Goal: Task Accomplishment & Management: Complete application form

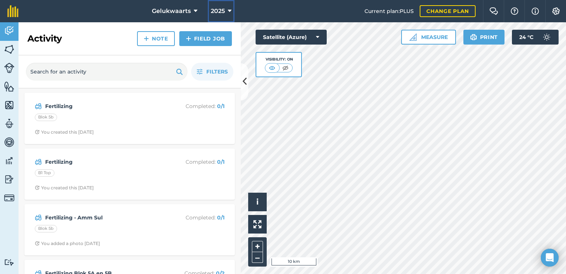
click at [223, 13] on span "2025" at bounding box center [218, 11] width 14 height 9
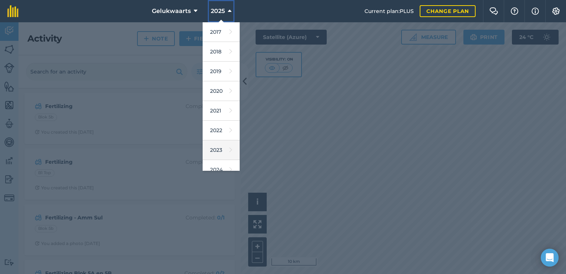
scroll to position [67, 0]
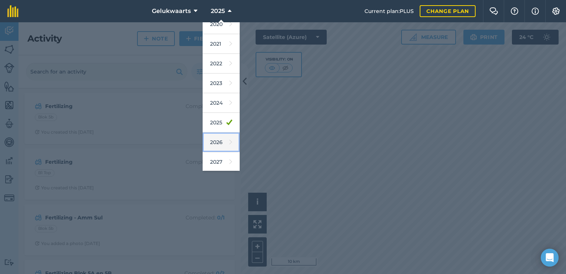
click at [215, 143] on link "2026" at bounding box center [221, 142] width 37 height 20
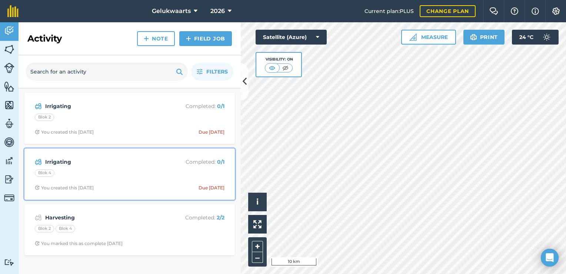
click at [108, 164] on strong "Irrigating" at bounding box center [104, 162] width 118 height 8
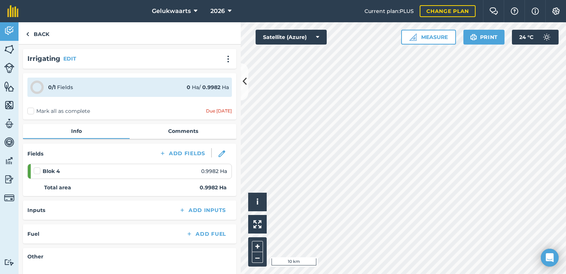
click at [37, 167] on label at bounding box center [38, 167] width 9 height 0
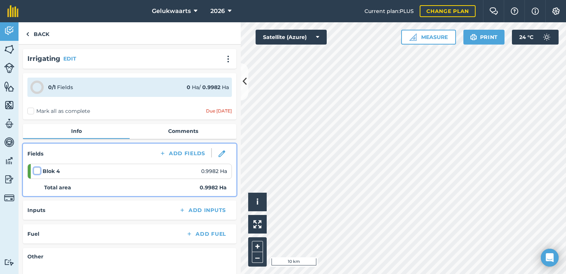
click at [37, 170] on input "checkbox" at bounding box center [36, 169] width 5 height 5
checkbox input "false"
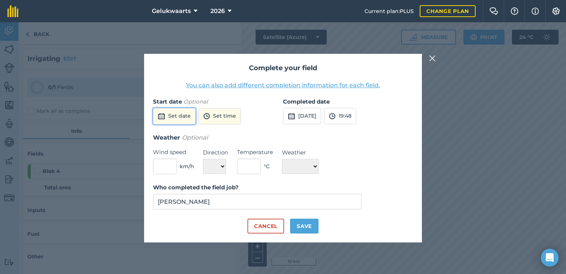
click at [187, 118] on button "Set date" at bounding box center [174, 116] width 43 height 16
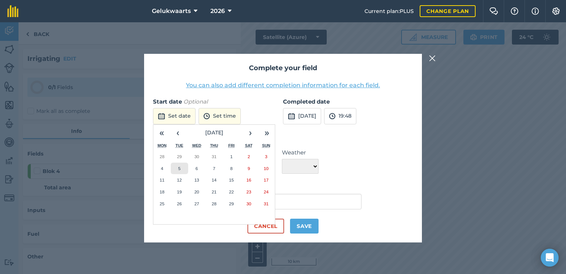
drag, startPoint x: 181, startPoint y: 168, endPoint x: 189, endPoint y: 162, distance: 10.6
click at [181, 168] on button "5" at bounding box center [179, 168] width 17 height 12
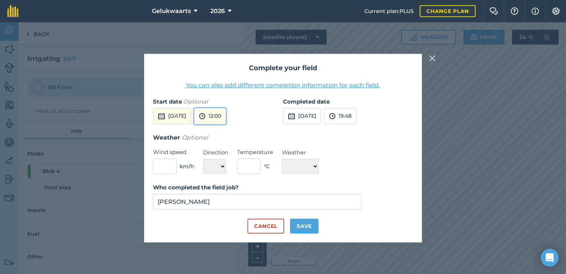
click at [223, 114] on button "12:00" at bounding box center [210, 116] width 32 height 16
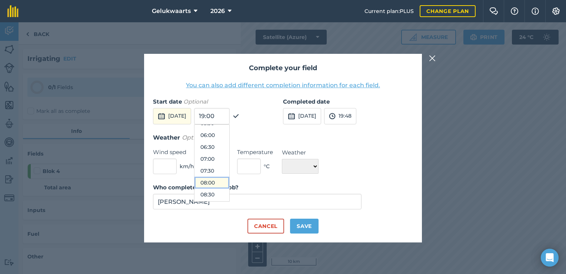
click at [225, 180] on button "08:00" at bounding box center [212, 182] width 35 height 12
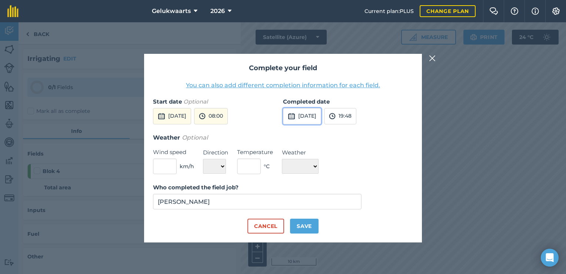
click at [316, 116] on button "[DATE]" at bounding box center [302, 116] width 38 height 16
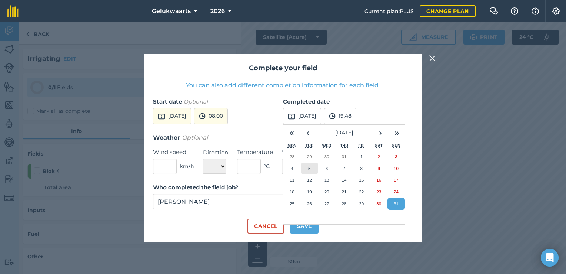
click at [313, 170] on button "5" at bounding box center [309, 168] width 17 height 12
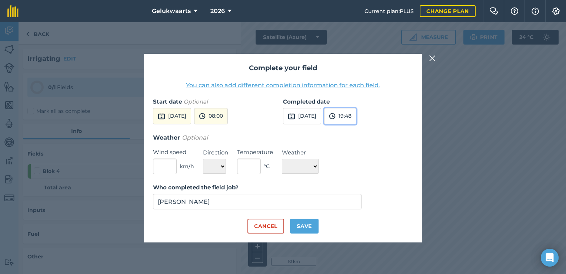
click at [356, 118] on button "19:48" at bounding box center [340, 116] width 32 height 16
click at [353, 172] on button "12:30" at bounding box center [342, 174] width 35 height 12
click at [312, 224] on button "Save" at bounding box center [304, 225] width 29 height 15
checkbox input "true"
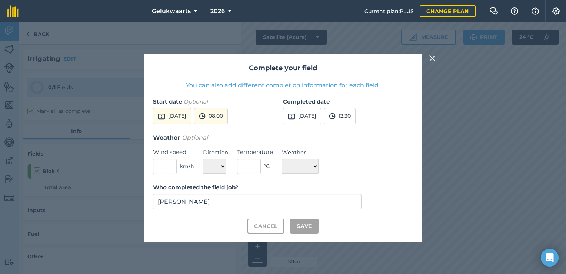
checkbox input "true"
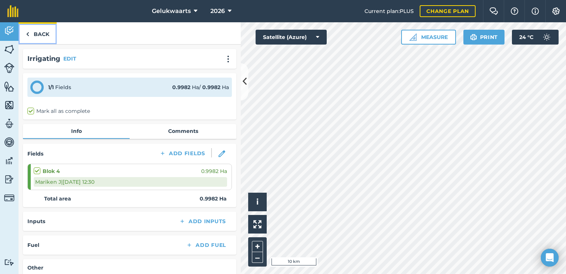
click at [44, 34] on link "Back" at bounding box center [38, 33] width 38 height 22
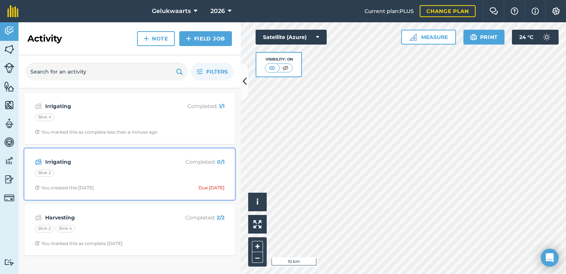
click at [146, 181] on div "Irrigating Completed : 0 / 1 Blok 2 You created this [DATE] Due [DATE]" at bounding box center [130, 174] width 202 height 42
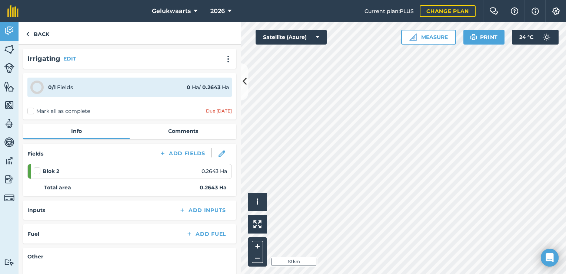
click at [39, 167] on label at bounding box center [38, 167] width 9 height 0
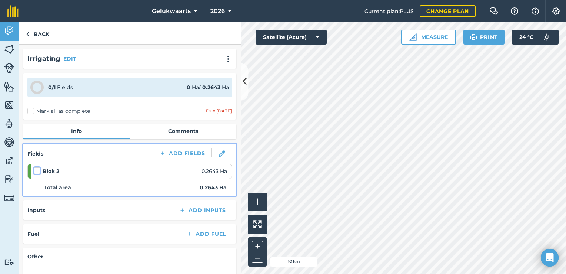
click at [39, 168] on input "checkbox" at bounding box center [36, 169] width 5 height 5
checkbox input "false"
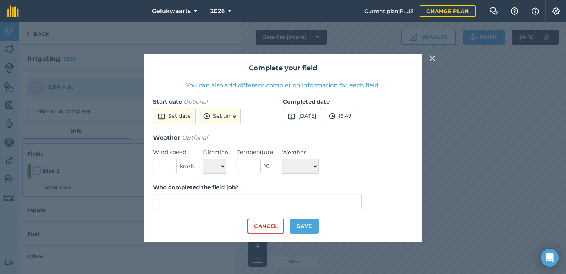
type input "[PERSON_NAME]"
click at [169, 116] on button "Set date" at bounding box center [174, 116] width 43 height 16
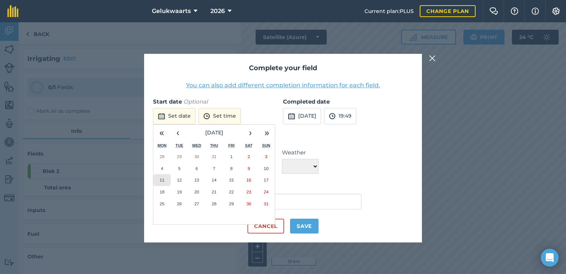
click at [161, 181] on abbr "11" at bounding box center [162, 179] width 5 height 5
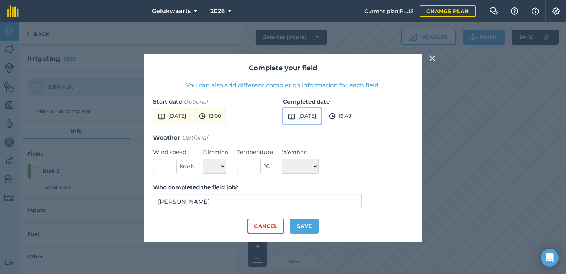
click at [307, 114] on button "[DATE]" at bounding box center [302, 116] width 38 height 16
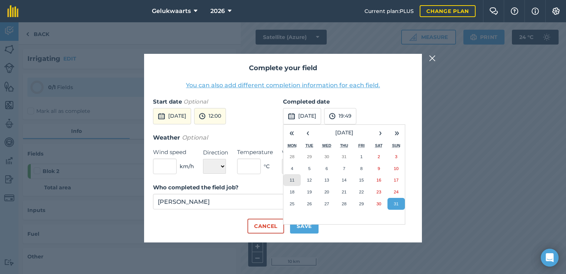
click at [287, 179] on button "11" at bounding box center [292, 180] width 17 height 12
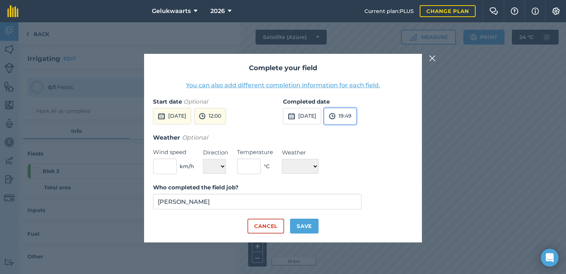
click at [357, 118] on button "19:49" at bounding box center [340, 116] width 32 height 16
click at [355, 148] on button "13:00" at bounding box center [342, 148] width 35 height 12
click at [310, 229] on button "Save" at bounding box center [304, 225] width 29 height 15
checkbox input "true"
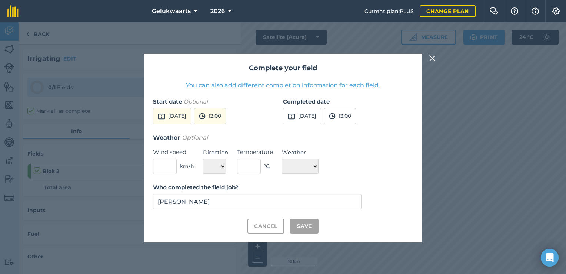
checkbox input "true"
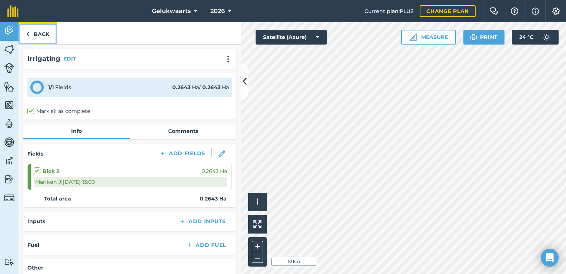
click at [46, 37] on link "Back" at bounding box center [38, 33] width 38 height 22
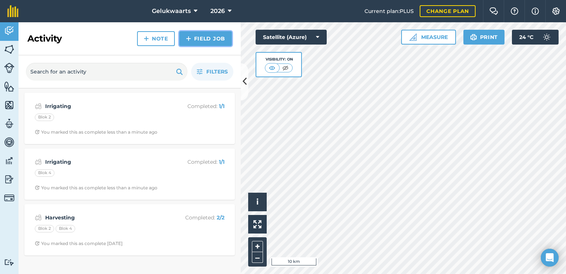
click at [205, 42] on link "Field Job" at bounding box center [205, 38] width 53 height 15
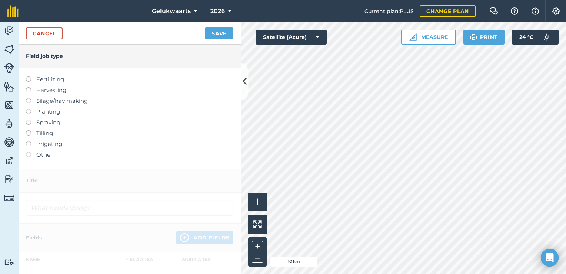
click at [44, 148] on label "Irrigating" at bounding box center [130, 143] width 208 height 9
type input "Irrigating"
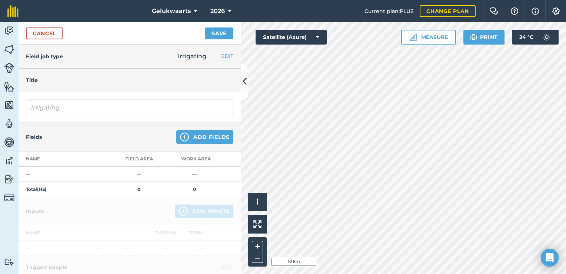
click at [53, 173] on td "—" at bounding box center [65, 173] width 93 height 15
click at [196, 139] on button "Add Fields" at bounding box center [204, 136] width 57 height 13
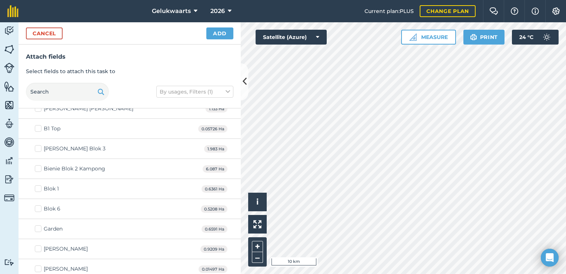
scroll to position [37, 0]
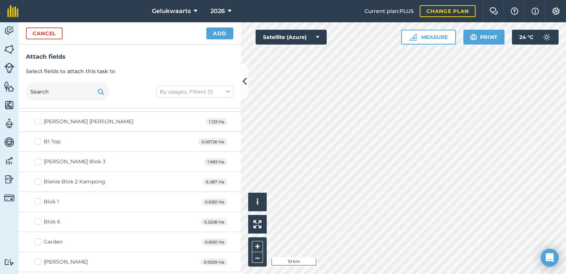
click at [58, 143] on div "B1 Top" at bounding box center [52, 142] width 17 height 8
click at [40, 142] on input "B1 Top" at bounding box center [37, 140] width 5 height 5
checkbox input "true"
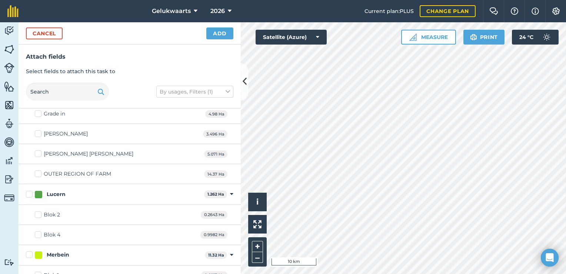
scroll to position [297, 0]
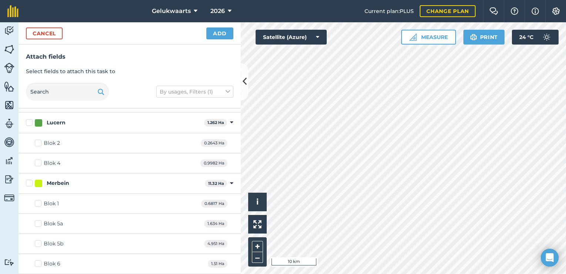
click at [49, 203] on div "Blok 1" at bounding box center [51, 203] width 15 height 8
click at [40, 203] on input "Blok 1" at bounding box center [37, 201] width 5 height 5
checkbox input "true"
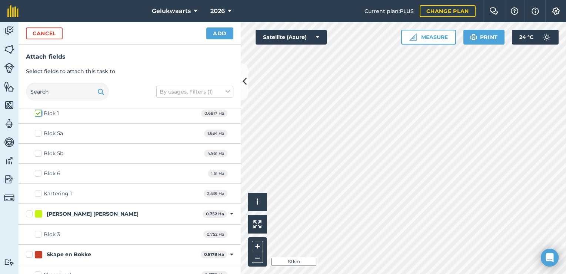
scroll to position [396, 0]
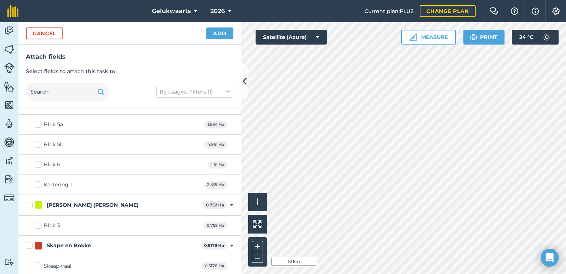
click at [50, 224] on div "Blok 3" at bounding box center [52, 225] width 16 height 8
click at [40, 224] on input "Blok 3" at bounding box center [37, 223] width 5 height 5
checkbox input "true"
click at [49, 122] on div "Blok 5a" at bounding box center [53, 124] width 19 height 8
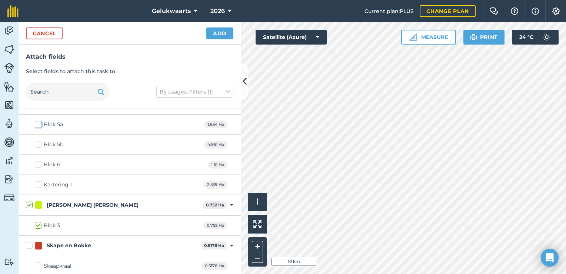
click at [40, 122] on input "Blok 5a" at bounding box center [37, 122] width 5 height 5
checkbox input "true"
click at [48, 143] on div "Blok 5b" at bounding box center [54, 144] width 20 height 8
click at [40, 143] on input "Blok 5b" at bounding box center [37, 142] width 5 height 5
checkbox input "true"
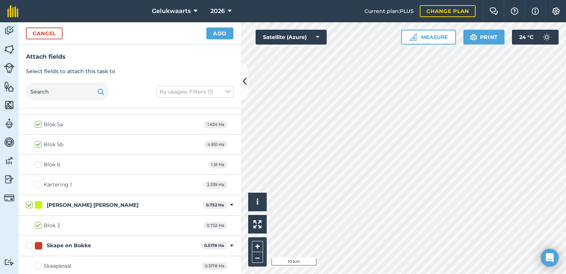
click at [48, 161] on div "Blok 6" at bounding box center [52, 165] width 17 height 8
click at [40, 161] on input "Blok 6" at bounding box center [37, 163] width 5 height 5
checkbox input "true"
click at [226, 34] on button "Add" at bounding box center [219, 33] width 27 height 12
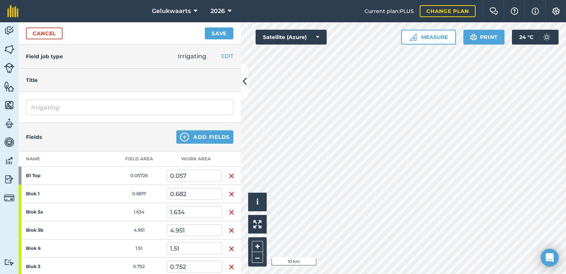
scroll to position [74, 0]
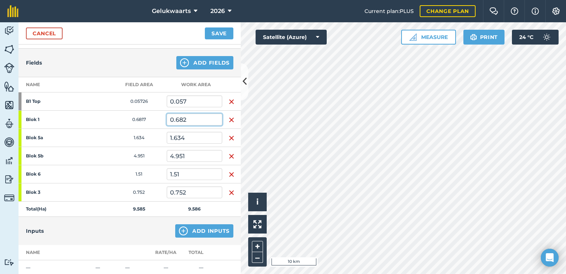
drag, startPoint x: 187, startPoint y: 118, endPoint x: 150, endPoint y: 119, distance: 37.1
click at [150, 119] on tr "Blok 1 0.6817 0.682" at bounding box center [130, 119] width 222 height 18
type input "0.625"
click at [216, 34] on button "Save" at bounding box center [219, 33] width 29 height 12
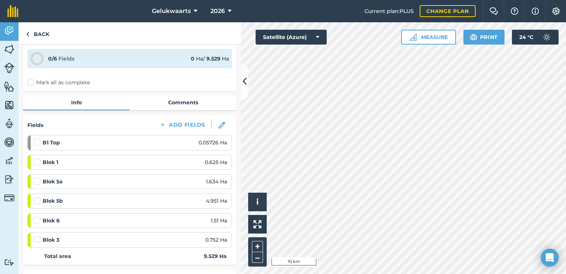
scroll to position [74, 0]
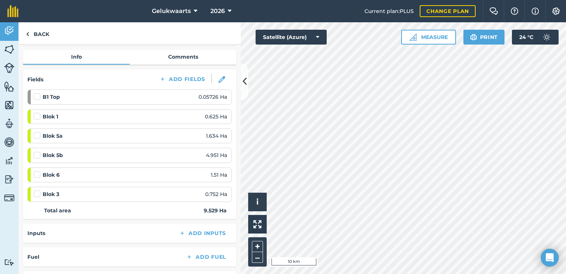
click at [37, 93] on label at bounding box center [38, 93] width 9 height 0
click at [37, 96] on input "checkbox" at bounding box center [36, 95] width 5 height 5
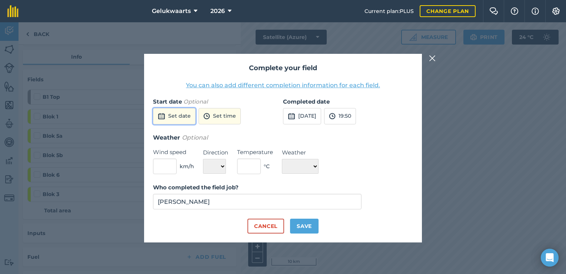
click at [177, 116] on button "Set date" at bounding box center [174, 116] width 43 height 16
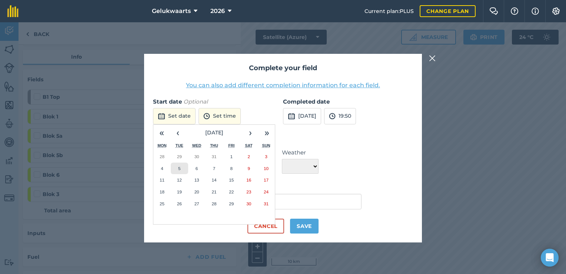
drag, startPoint x: 176, startPoint y: 168, endPoint x: 195, endPoint y: 135, distance: 38.0
click at [176, 168] on button "5" at bounding box center [179, 168] width 17 height 12
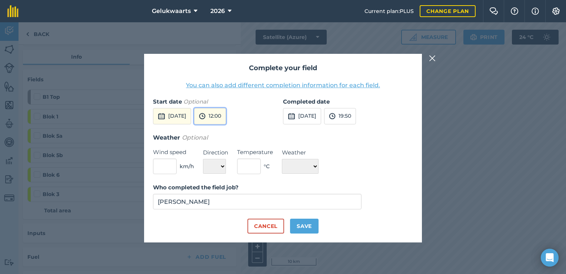
click at [206, 116] on img at bounding box center [202, 116] width 7 height 9
click at [228, 143] on button "08:00" at bounding box center [212, 145] width 35 height 12
click at [316, 113] on button "[DATE]" at bounding box center [302, 116] width 38 height 16
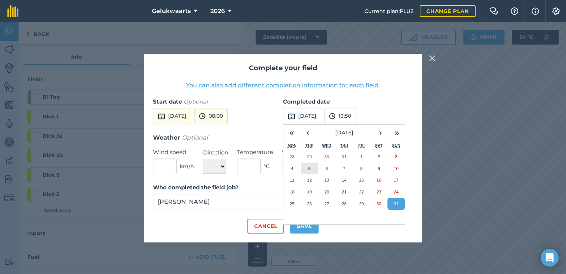
click at [304, 166] on button "5" at bounding box center [309, 168] width 17 height 12
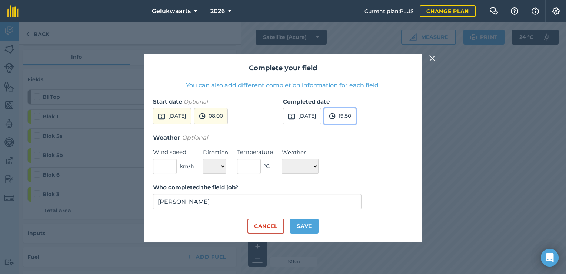
click at [353, 119] on button "19:50" at bounding box center [340, 116] width 32 height 16
click at [354, 173] on button "11:00" at bounding box center [342, 175] width 35 height 12
click at [302, 225] on button "Save" at bounding box center [304, 225] width 29 height 15
checkbox input "true"
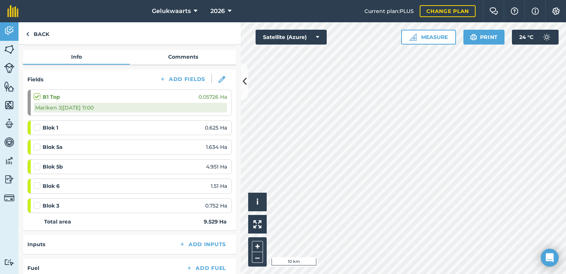
click at [37, 123] on label at bounding box center [38, 123] width 9 height 0
click at [37, 126] on input "checkbox" at bounding box center [36, 125] width 5 height 5
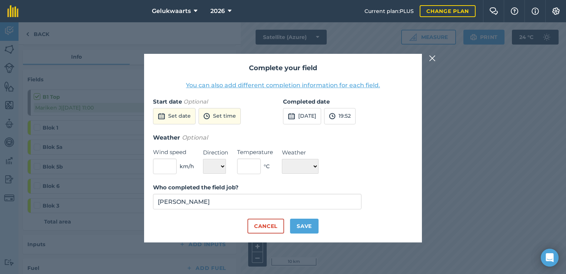
click at [172, 107] on div "Start date Optional Set date Set time" at bounding box center [218, 115] width 130 height 36
drag, startPoint x: 173, startPoint y: 114, endPoint x: 187, endPoint y: 123, distance: 16.5
click at [173, 114] on button "Set date" at bounding box center [174, 116] width 43 height 16
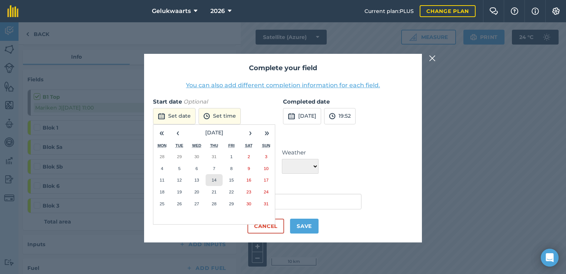
click at [214, 179] on abbr "14" at bounding box center [214, 179] width 5 height 5
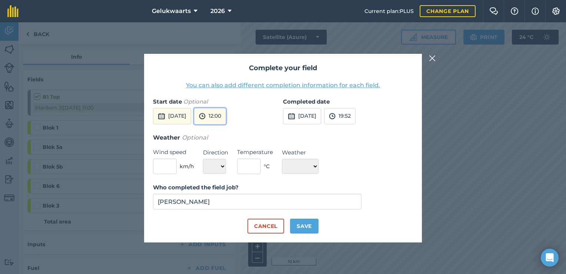
click at [226, 121] on button "12:00" at bounding box center [210, 116] width 32 height 16
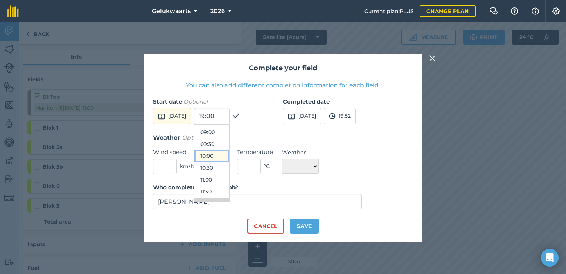
click at [229, 155] on button "10:00" at bounding box center [212, 156] width 35 height 12
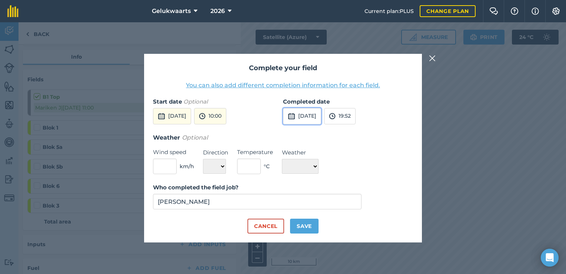
click at [300, 115] on button "[DATE]" at bounding box center [302, 116] width 38 height 16
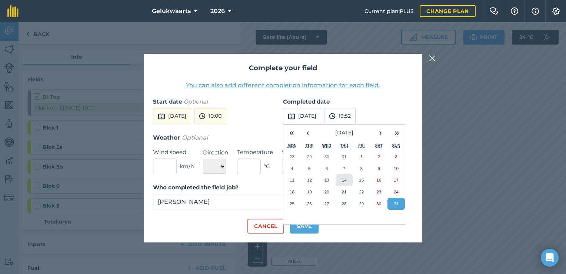
click at [346, 178] on abbr "14" at bounding box center [344, 179] width 5 height 5
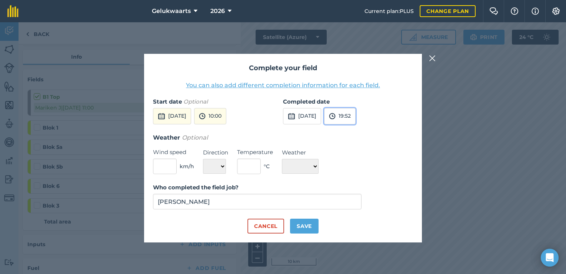
click at [356, 118] on button "19:52" at bounding box center [340, 116] width 32 height 16
click at [353, 145] on button "16:00" at bounding box center [342, 145] width 35 height 12
click at [301, 227] on button "Save" at bounding box center [304, 225] width 29 height 15
checkbox input "true"
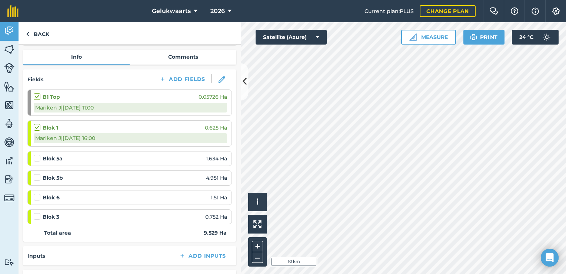
click at [36, 154] on label at bounding box center [38, 154] width 9 height 0
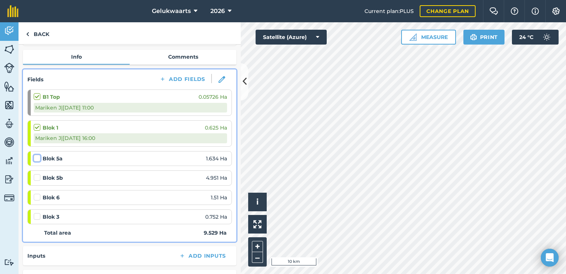
click at [36, 155] on input "checkbox" at bounding box center [36, 156] width 5 height 5
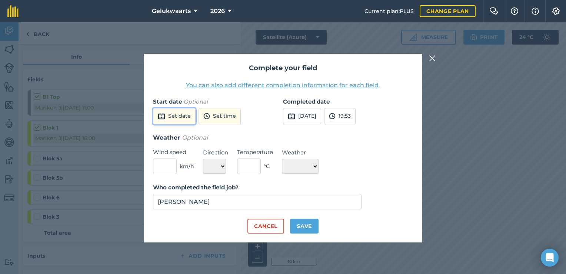
click at [176, 119] on button "Set date" at bounding box center [174, 116] width 43 height 16
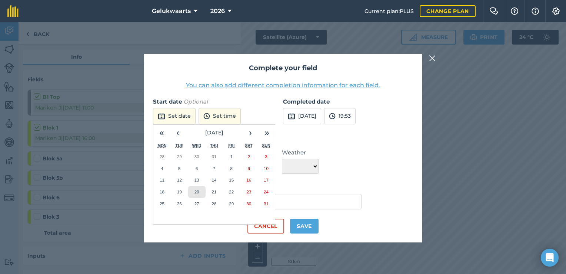
click at [200, 188] on button "20" at bounding box center [196, 192] width 17 height 12
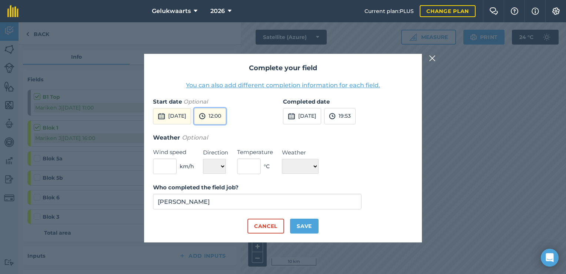
click at [226, 112] on button "12:00" at bounding box center [210, 116] width 32 height 16
click at [229, 148] on button "08:00" at bounding box center [212, 145] width 35 height 12
click at [298, 118] on button "[DATE]" at bounding box center [302, 116] width 38 height 16
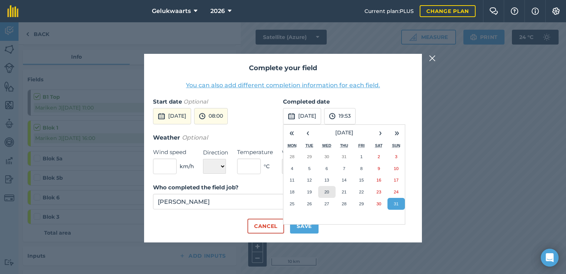
click at [327, 191] on abbr "20" at bounding box center [327, 191] width 5 height 5
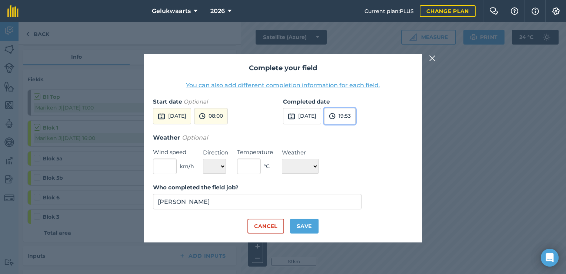
click at [336, 116] on img at bounding box center [332, 116] width 7 height 9
click at [358, 168] on button "17:00" at bounding box center [342, 169] width 35 height 12
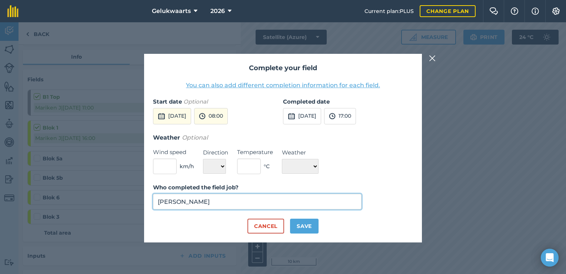
click at [272, 201] on input "[PERSON_NAME]" at bounding box center [257, 201] width 209 height 16
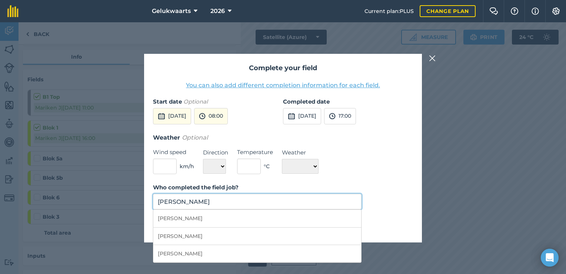
click at [272, 201] on input "[PERSON_NAME]" at bounding box center [257, 201] width 209 height 16
drag, startPoint x: 272, startPoint y: 201, endPoint x: 120, endPoint y: 196, distance: 151.7
click at [120, 196] on div "Complete your field You can also add different completion information for each …" at bounding box center [283, 147] width 566 height 251
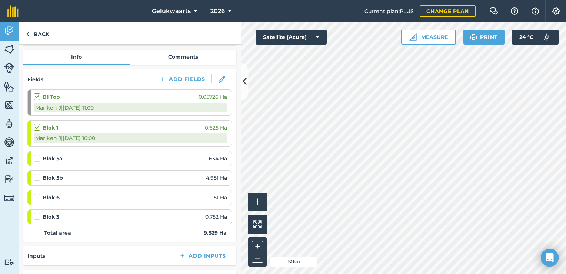
click at [37, 154] on label at bounding box center [38, 154] width 9 height 0
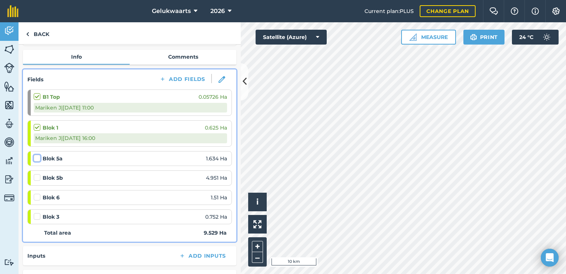
click at [37, 159] on input "checkbox" at bounding box center [36, 156] width 5 height 5
checkbox input "false"
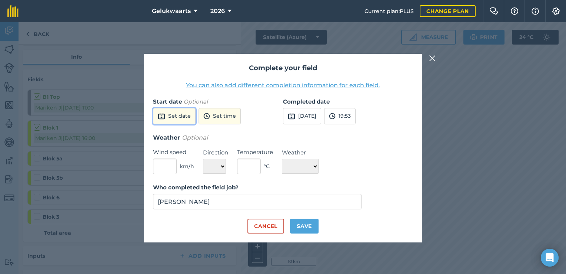
click at [172, 115] on button "Set date" at bounding box center [174, 116] width 43 height 16
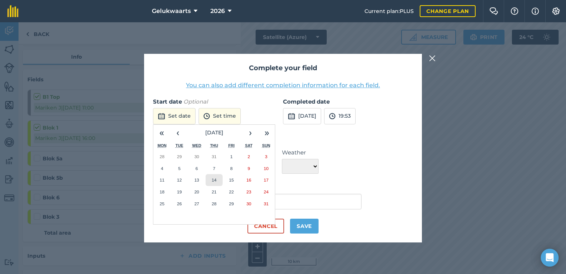
click at [215, 177] on abbr "14" at bounding box center [214, 179] width 5 height 5
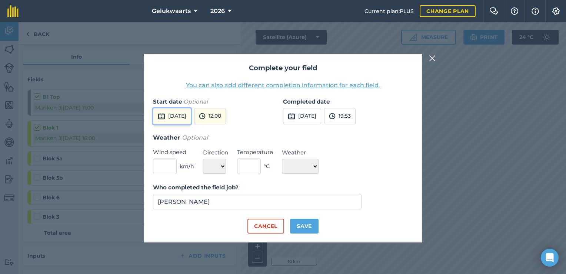
click at [191, 117] on button "[DATE]" at bounding box center [172, 116] width 38 height 16
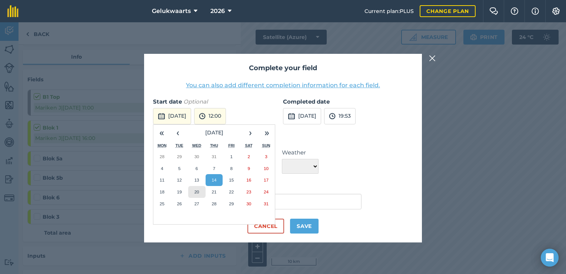
click at [200, 192] on button "20" at bounding box center [196, 192] width 17 height 12
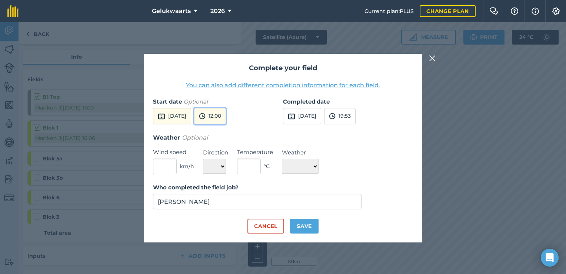
click at [226, 114] on button "12:00" at bounding box center [210, 116] width 32 height 16
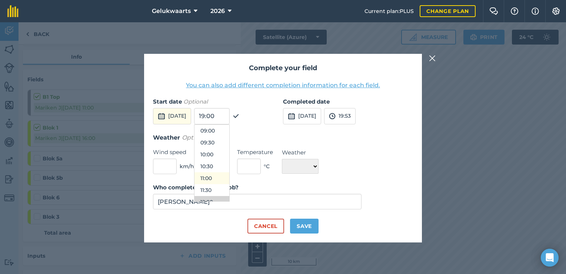
scroll to position [138, 0]
click at [229, 185] on button "08:00" at bounding box center [212, 182] width 35 height 12
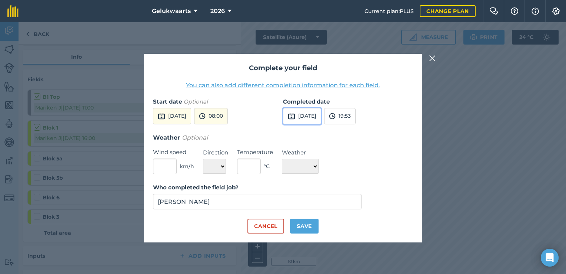
click at [317, 117] on button "[DATE]" at bounding box center [302, 116] width 38 height 16
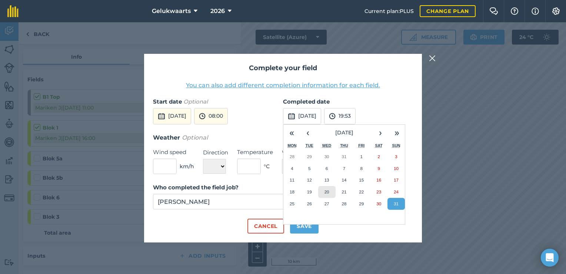
click at [331, 192] on button "20" at bounding box center [326, 192] width 17 height 12
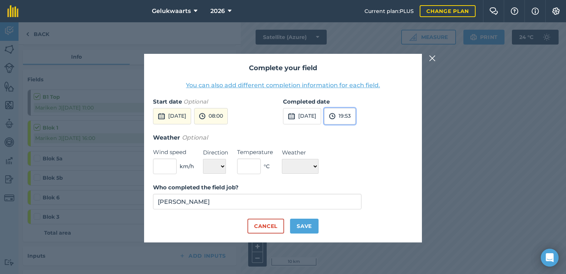
click at [356, 118] on button "19:53" at bounding box center [340, 116] width 32 height 16
click at [360, 167] on button "17:00" at bounding box center [342, 169] width 35 height 12
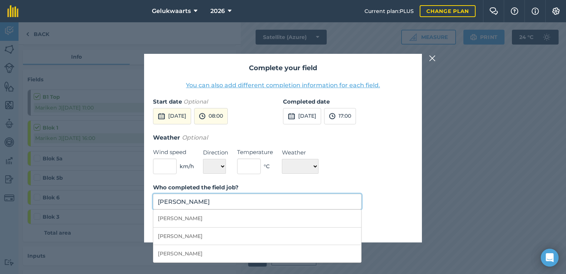
drag, startPoint x: 236, startPoint y: 206, endPoint x: 145, endPoint y: 196, distance: 91.7
click at [145, 197] on div "Complete your field You can also add different completion information for each …" at bounding box center [283, 148] width 278 height 188
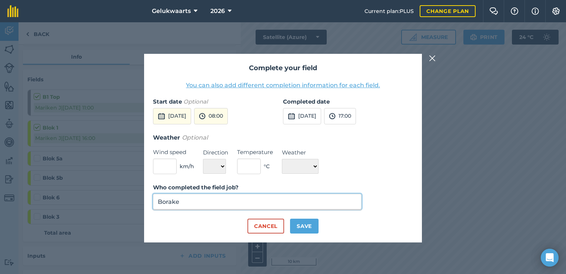
type input "Borake"
click at [297, 220] on button "Save" at bounding box center [304, 225] width 29 height 15
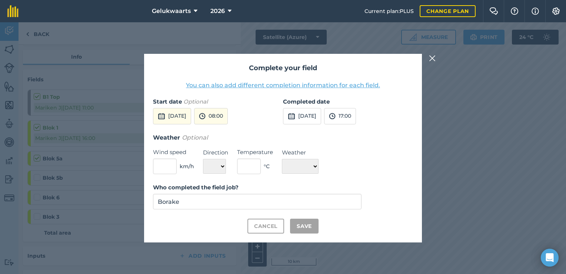
checkbox input "true"
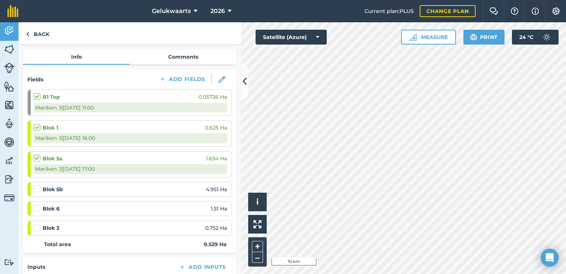
click at [38, 185] on label at bounding box center [38, 185] width 9 height 0
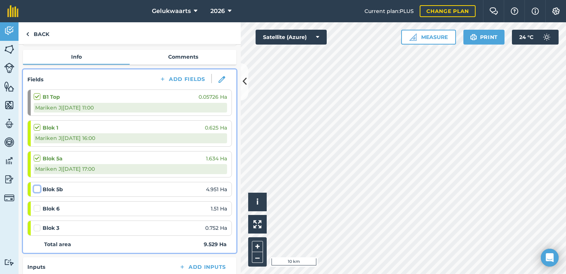
click at [38, 188] on input "checkbox" at bounding box center [36, 187] width 5 height 5
checkbox input "false"
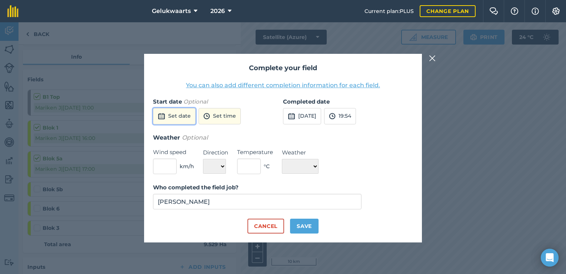
click at [186, 115] on button "Set date" at bounding box center [174, 116] width 43 height 16
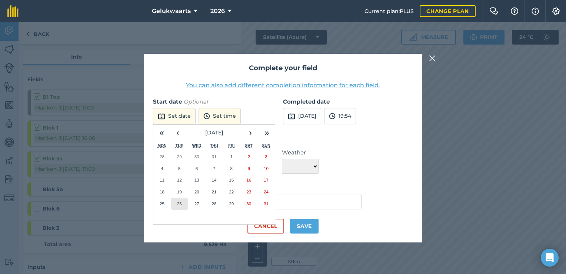
click at [181, 202] on abbr "26" at bounding box center [179, 203] width 5 height 5
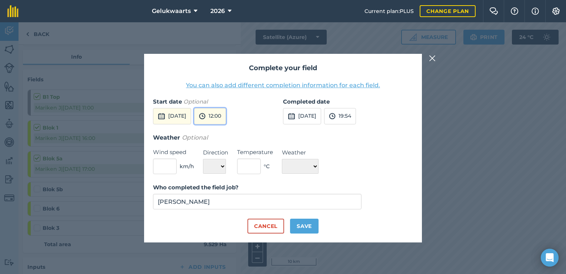
click at [226, 116] on button "12:00" at bounding box center [210, 116] width 32 height 16
click at [228, 141] on button "08:00" at bounding box center [212, 145] width 35 height 12
click at [318, 116] on button "[DATE]" at bounding box center [302, 116] width 38 height 16
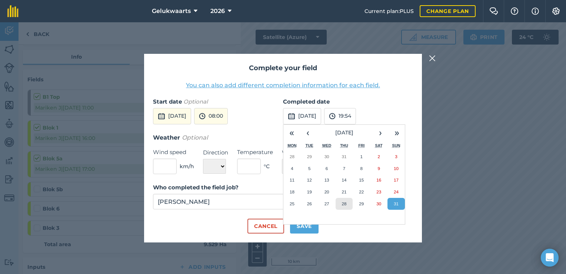
click at [340, 203] on button "28" at bounding box center [344, 204] width 17 height 12
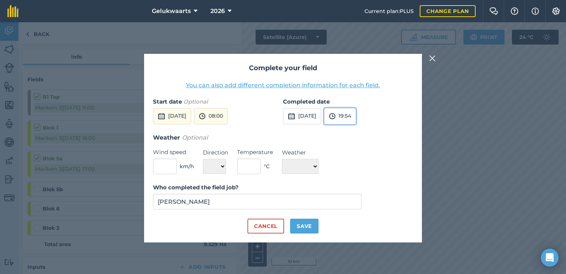
click at [356, 118] on button "19:54" at bounding box center [340, 116] width 32 height 16
drag, startPoint x: 360, startPoint y: 175, endPoint x: 357, endPoint y: 171, distance: 4.5
click at [360, 174] on button "11:00" at bounding box center [342, 175] width 35 height 12
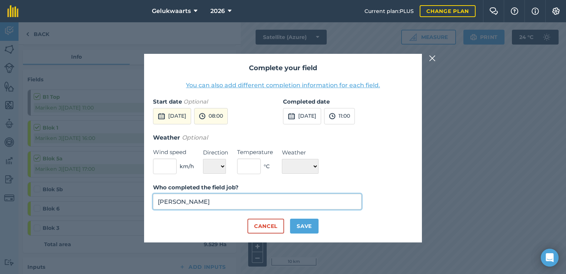
click at [249, 204] on input "[PERSON_NAME]" at bounding box center [257, 201] width 209 height 16
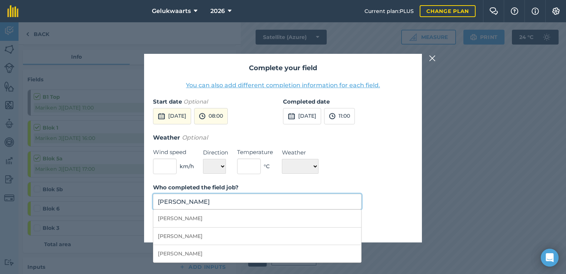
click at [249, 204] on input "[PERSON_NAME]" at bounding box center [257, 201] width 209 height 16
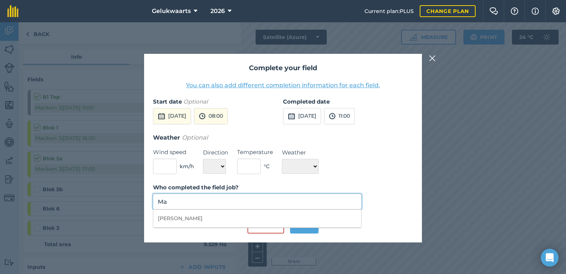
type input "M"
type input "Borake"
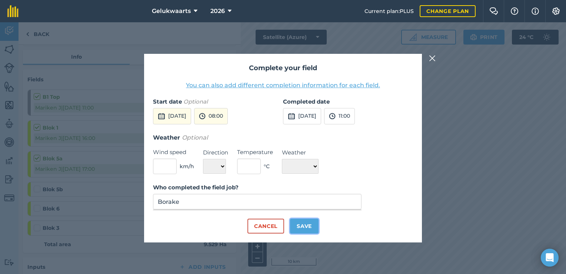
click at [297, 229] on button "Save" at bounding box center [304, 225] width 29 height 15
checkbox input "true"
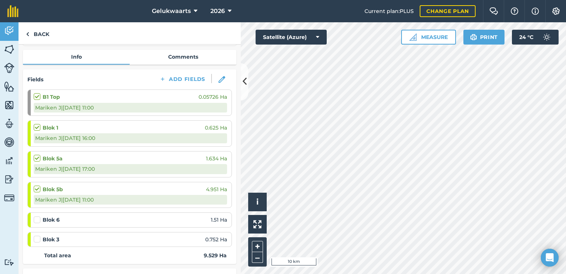
click at [37, 216] on label at bounding box center [38, 216] width 9 height 0
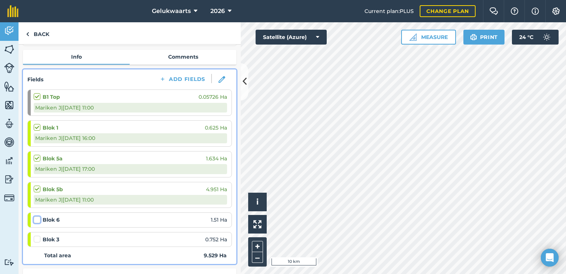
click at [37, 220] on input "checkbox" at bounding box center [36, 218] width 5 height 5
checkbox input "false"
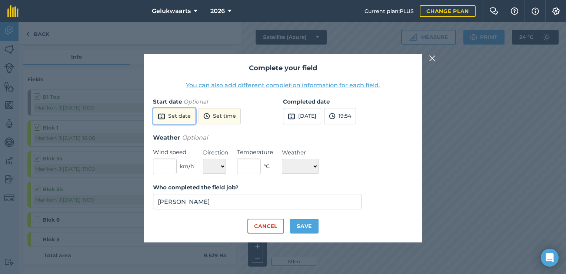
click at [182, 116] on button "Set date" at bounding box center [174, 116] width 43 height 16
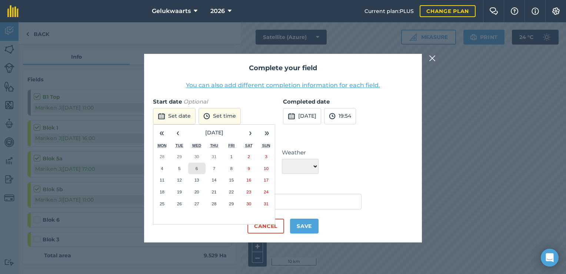
click at [196, 170] on abbr "6" at bounding box center [197, 168] width 2 height 5
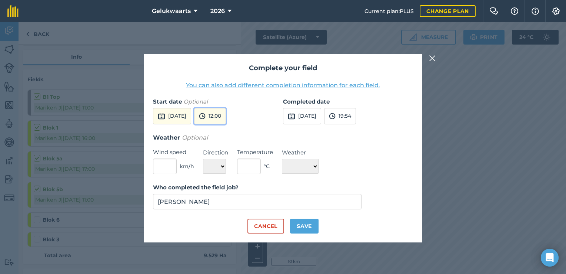
click at [226, 112] on button "12:00" at bounding box center [210, 116] width 32 height 16
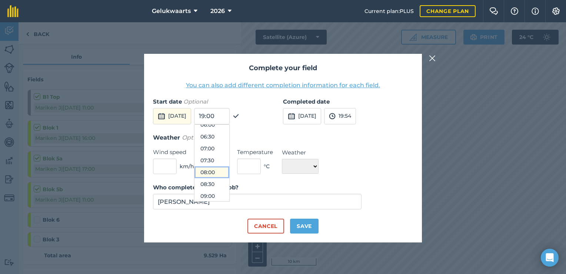
click at [229, 173] on button "08:00" at bounding box center [212, 172] width 35 height 12
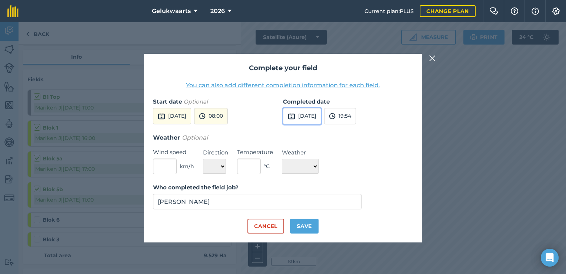
click at [311, 116] on button "[DATE]" at bounding box center [302, 116] width 38 height 16
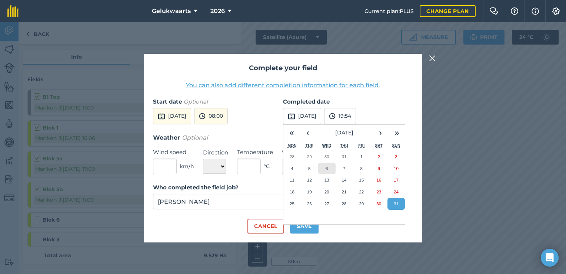
click at [332, 170] on button "6" at bounding box center [326, 168] width 17 height 12
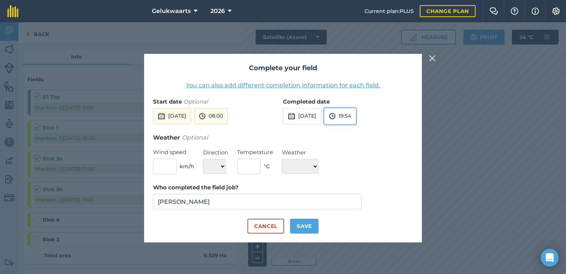
click at [336, 118] on img at bounding box center [332, 116] width 7 height 9
drag, startPoint x: 355, startPoint y: 168, endPoint x: 265, endPoint y: 153, distance: 92.1
click at [355, 168] on button "17:00" at bounding box center [342, 169] width 35 height 12
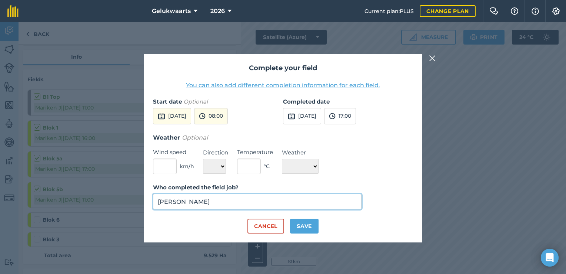
click at [223, 207] on input "[PERSON_NAME]" at bounding box center [257, 201] width 209 height 16
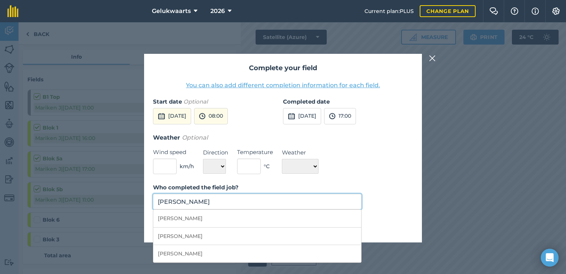
drag, startPoint x: 225, startPoint y: 199, endPoint x: 162, endPoint y: 203, distance: 63.9
click at [162, 203] on input "[PERSON_NAME]" at bounding box center [257, 201] width 209 height 16
type input "M"
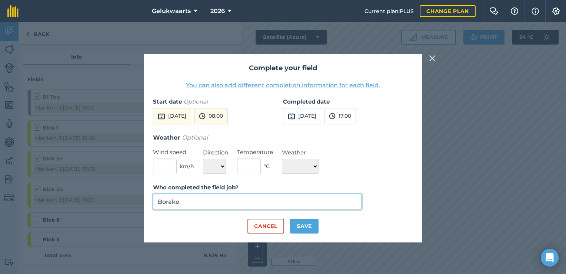
type input "Borake"
click at [302, 228] on button "Save" at bounding box center [304, 225] width 29 height 15
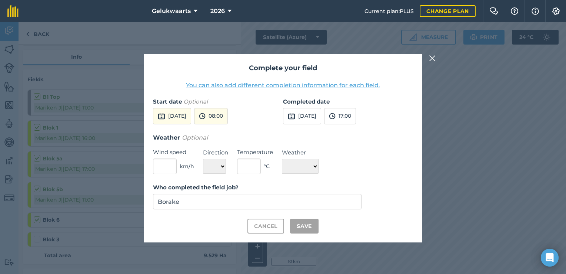
checkbox input "true"
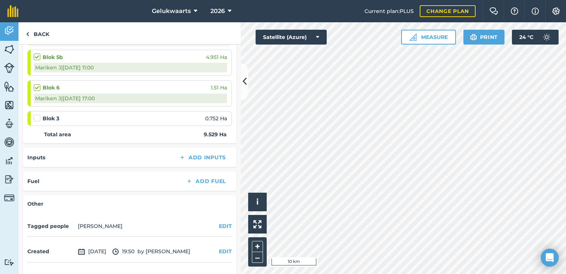
scroll to position [222, 0]
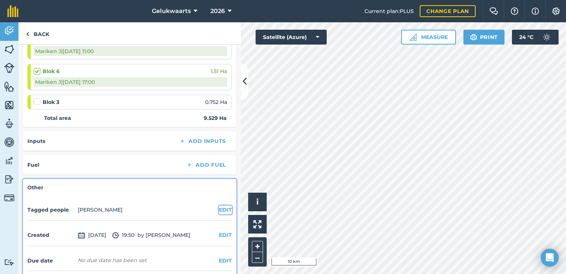
click at [219, 207] on button "EDIT" at bounding box center [225, 209] width 13 height 8
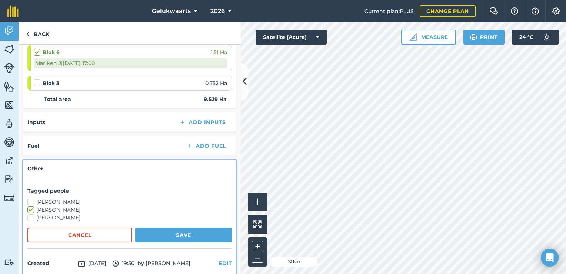
scroll to position [259, 0]
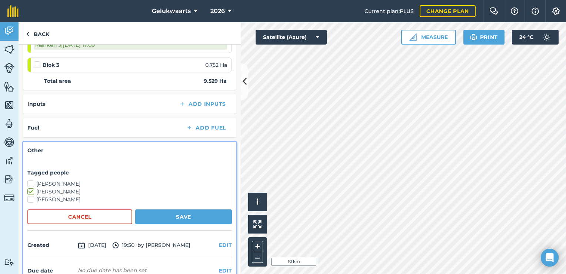
click at [50, 181] on label "[PERSON_NAME]" at bounding box center [129, 184] width 205 height 8
click at [32, 181] on input "[PERSON_NAME]" at bounding box center [29, 182] width 5 height 5
checkbox input "true"
click at [175, 212] on button "Save" at bounding box center [183, 216] width 97 height 15
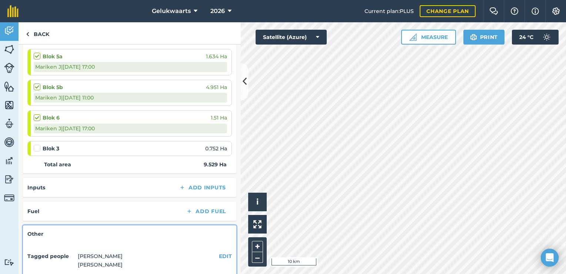
scroll to position [185, 0]
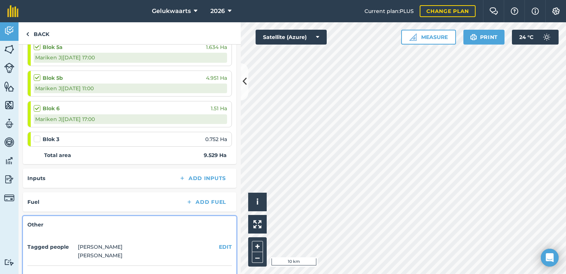
click at [35, 135] on label at bounding box center [38, 135] width 9 height 0
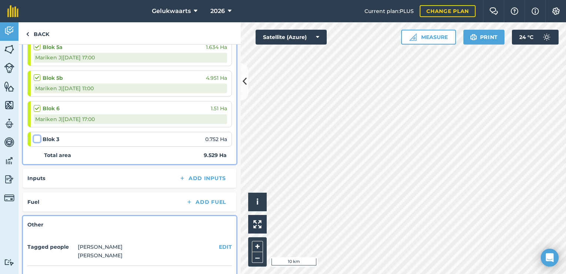
click at [35, 138] on input "checkbox" at bounding box center [36, 137] width 5 height 5
checkbox input "false"
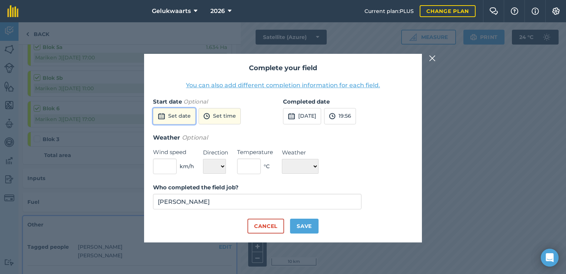
click at [179, 116] on button "Set date" at bounding box center [174, 116] width 43 height 16
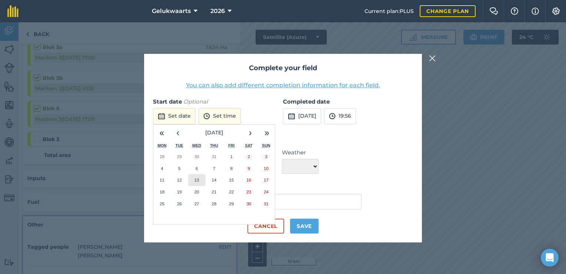
click at [199, 183] on button "13" at bounding box center [196, 180] width 17 height 12
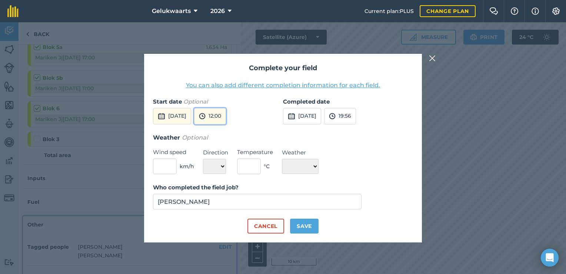
click at [226, 120] on button "12:00" at bounding box center [210, 116] width 32 height 16
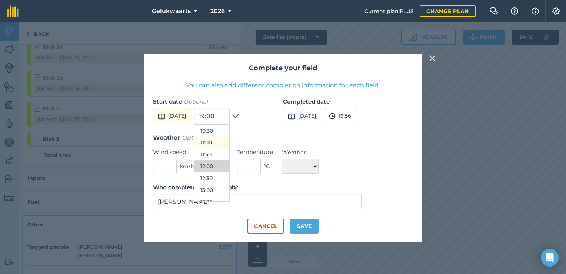
scroll to position [175, 0]
click at [228, 146] on button "08:00" at bounding box center [212, 145] width 35 height 12
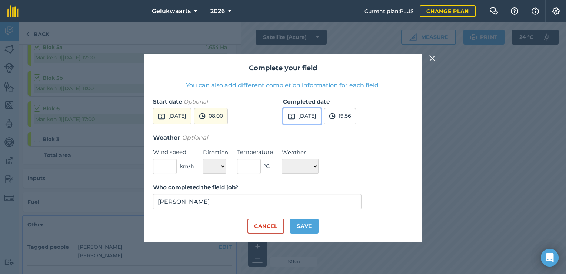
click at [301, 113] on button "[DATE]" at bounding box center [302, 116] width 38 height 16
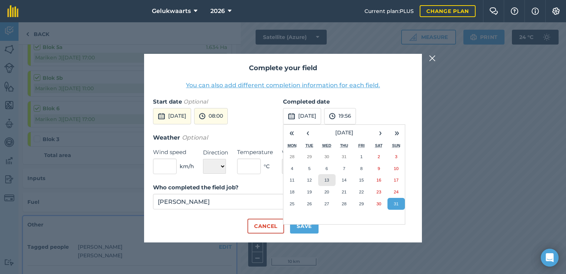
drag, startPoint x: 326, startPoint y: 180, endPoint x: 338, endPoint y: 144, distance: 37.7
click at [326, 180] on abbr "13" at bounding box center [327, 179] width 5 height 5
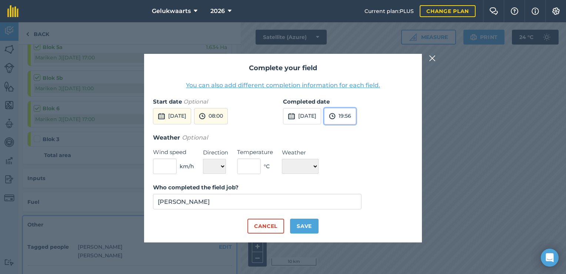
click at [356, 115] on button "19:56" at bounding box center [340, 116] width 32 height 16
drag, startPoint x: 354, startPoint y: 158, endPoint x: 324, endPoint y: 163, distance: 30.4
click at [355, 158] on button "16:30" at bounding box center [342, 157] width 35 height 12
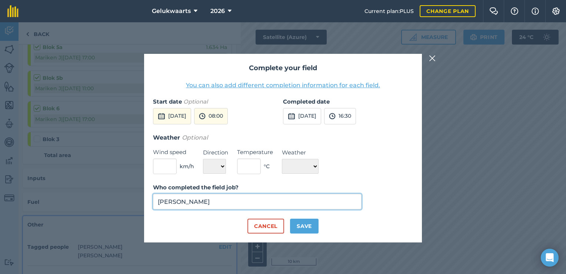
click at [236, 203] on input "[PERSON_NAME]" at bounding box center [257, 201] width 209 height 16
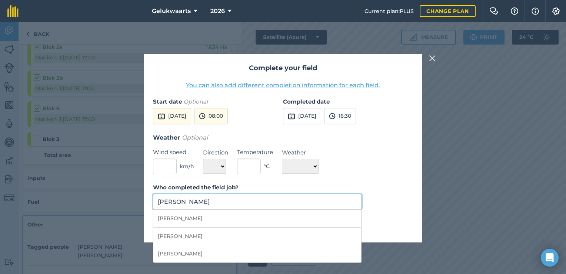
click at [236, 203] on input "[PERSON_NAME]" at bounding box center [257, 201] width 209 height 16
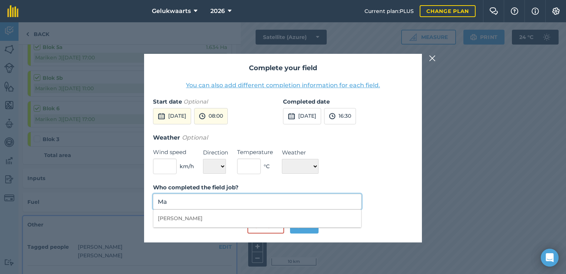
type input "M"
type input "Koos"
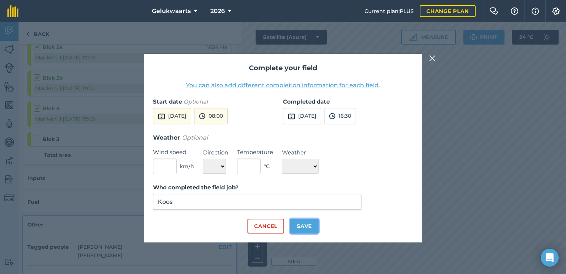
click at [302, 228] on button "Save" at bounding box center [304, 225] width 29 height 15
checkbox input "true"
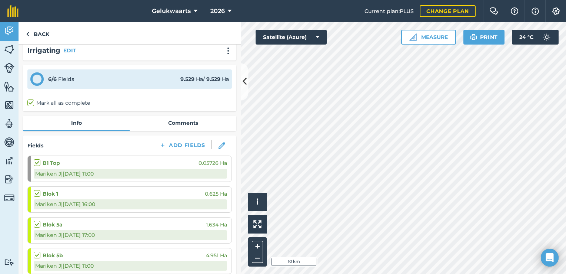
scroll to position [0, 0]
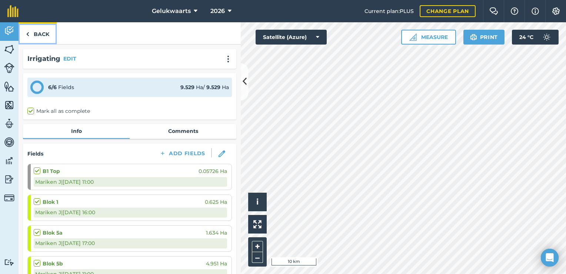
click at [43, 34] on link "Back" at bounding box center [38, 33] width 38 height 22
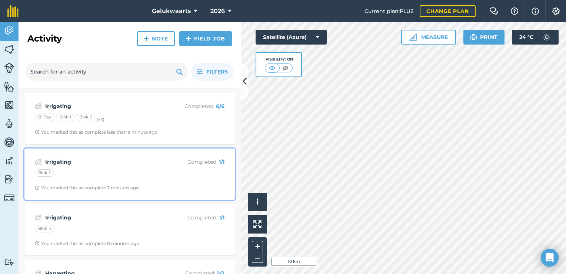
click at [110, 174] on div "Blok 2" at bounding box center [130, 174] width 190 height 10
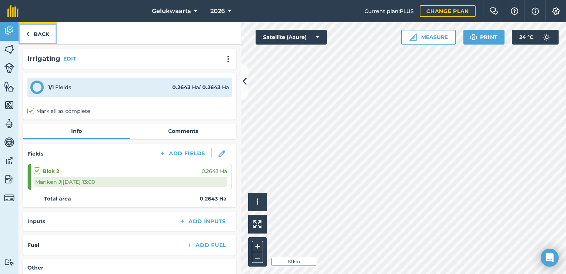
click at [49, 37] on link "Back" at bounding box center [38, 33] width 38 height 22
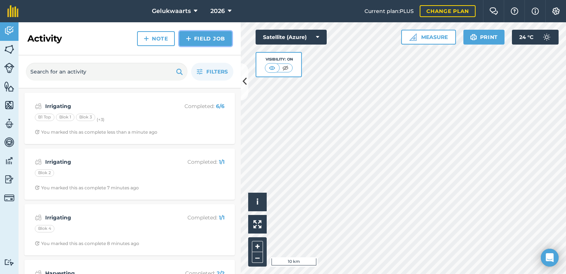
click at [190, 34] on img at bounding box center [188, 38] width 5 height 9
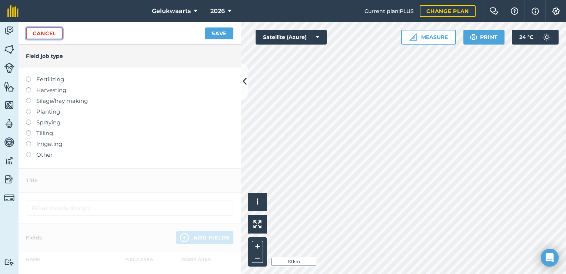
click at [53, 29] on link "Cancel" at bounding box center [44, 33] width 37 height 12
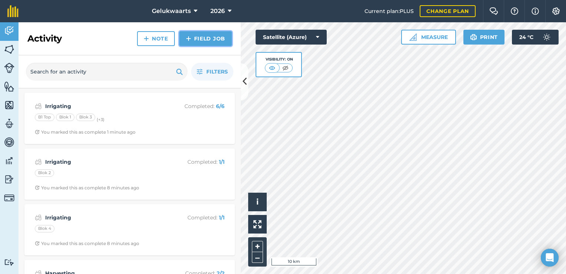
click at [195, 37] on link "Field Job" at bounding box center [205, 38] width 53 height 15
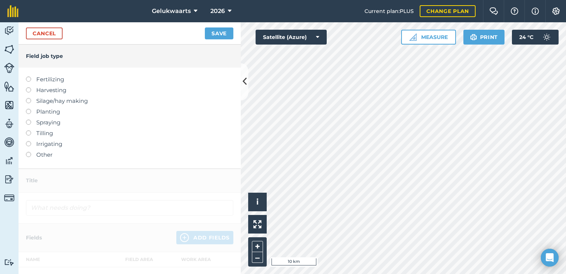
click at [52, 122] on label "Spraying" at bounding box center [130, 122] width 208 height 9
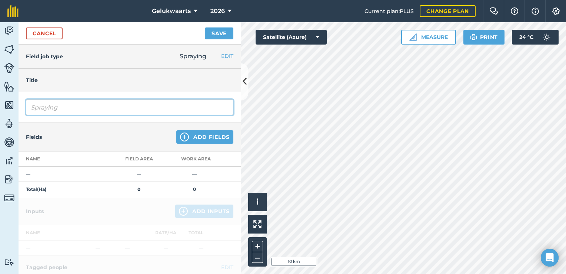
click at [74, 109] on input "Spraying" at bounding box center [130, 107] width 208 height 16
type input "S"
type input "Alert 2025"
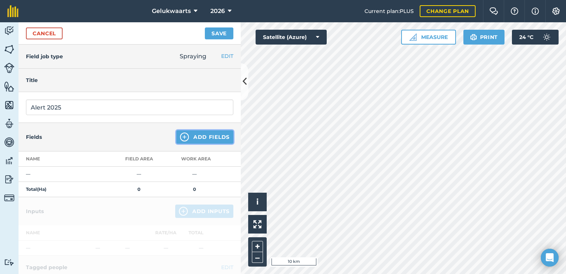
click at [193, 133] on button "Add Fields" at bounding box center [204, 136] width 57 height 13
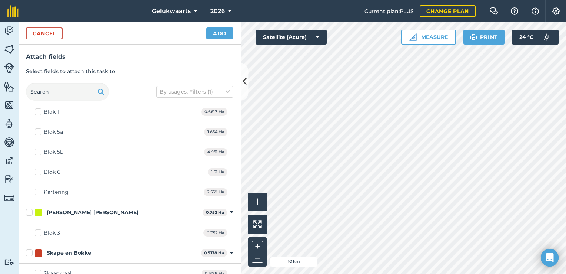
scroll to position [396, 0]
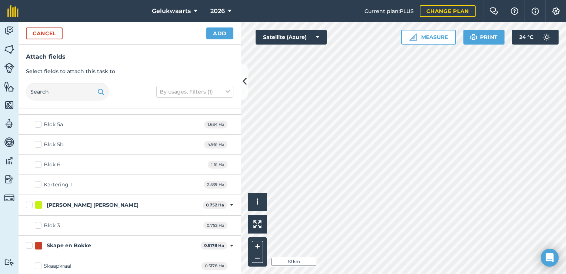
click at [37, 223] on label "Blok 3" at bounding box center [47, 225] width 25 height 8
click at [37, 223] on input "Blok 3" at bounding box center [37, 223] width 5 height 5
checkbox input "true"
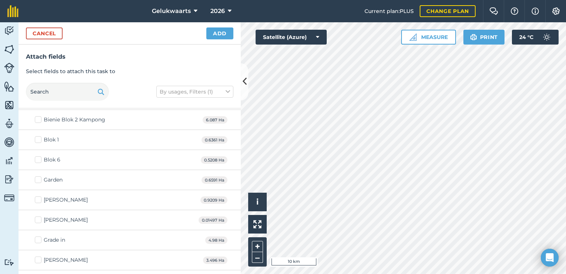
scroll to position [25, 0]
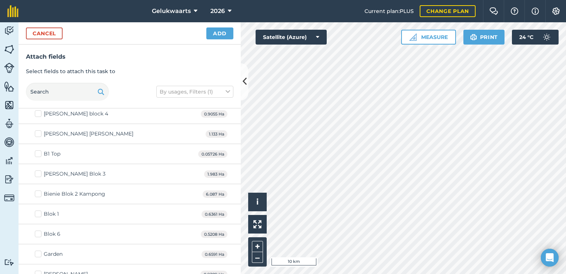
click at [46, 151] on div "B1 Top" at bounding box center [52, 154] width 17 height 8
click at [40, 151] on input "B1 Top" at bounding box center [37, 152] width 5 height 5
checkbox input "true"
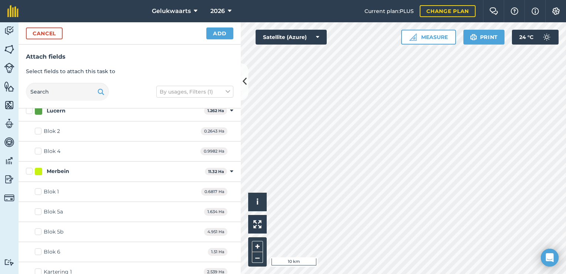
scroll to position [321, 0]
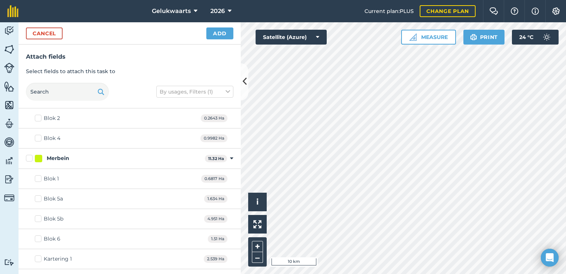
click at [56, 198] on div "Blok 5a" at bounding box center [53, 199] width 19 height 8
click at [40, 198] on input "Blok 5a" at bounding box center [37, 197] width 5 height 5
checkbox input "true"
click at [53, 216] on div "Blok 5b" at bounding box center [54, 219] width 20 height 8
click at [40, 216] on input "Blok 5b" at bounding box center [37, 217] width 5 height 5
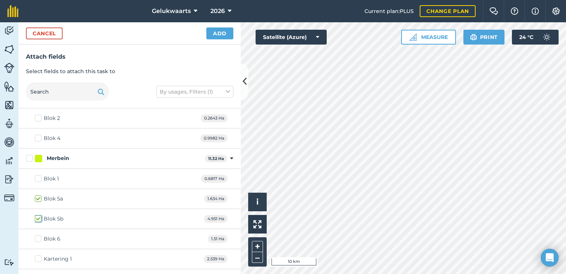
checkbox input "true"
click at [48, 240] on div "Blok 6" at bounding box center [52, 239] width 17 height 8
click at [40, 239] on input "Blok 6" at bounding box center [37, 237] width 5 height 5
checkbox input "true"
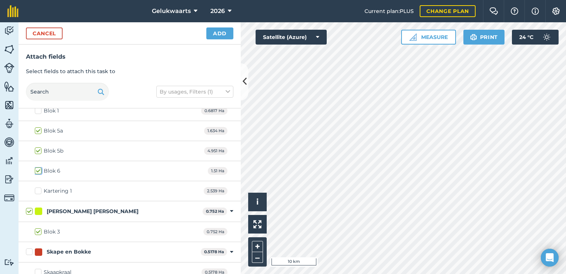
scroll to position [396, 0]
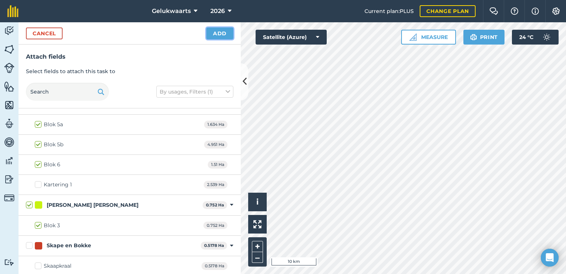
click at [215, 35] on button "Add" at bounding box center [219, 33] width 27 height 12
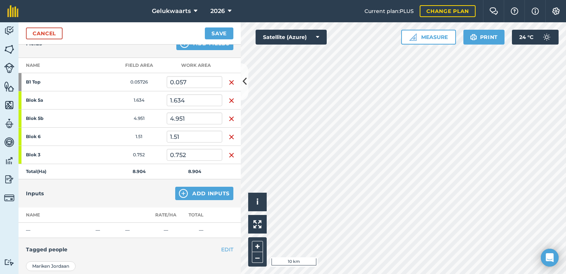
scroll to position [111, 0]
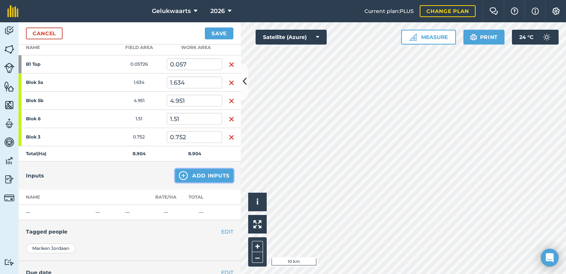
click at [188, 172] on button "Add Inputs" at bounding box center [204, 175] width 58 height 13
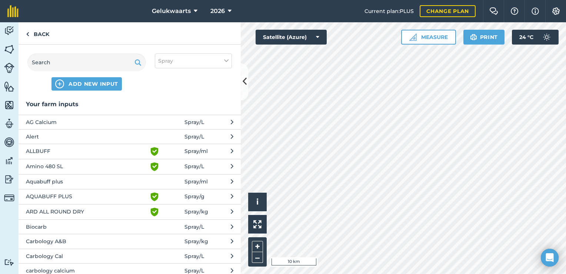
click at [178, 134] on span at bounding box center [167, 136] width 34 height 8
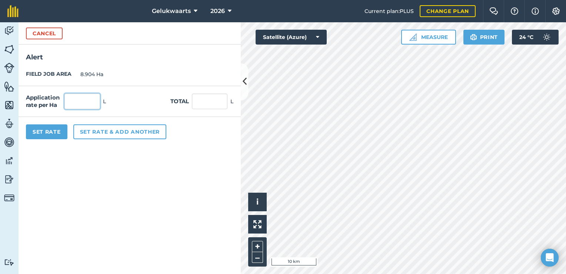
click at [92, 100] on input "text" at bounding box center [82, 101] width 36 height 16
type input "30"
type input "267.12"
click at [106, 133] on button "Set rate & add another" at bounding box center [119, 131] width 93 height 15
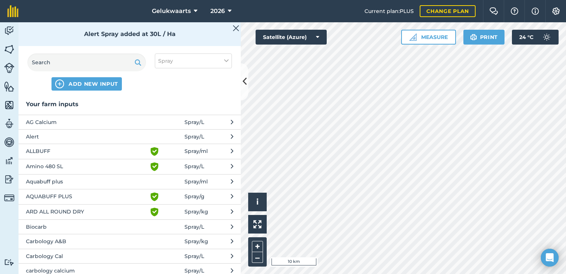
scroll to position [37, 0]
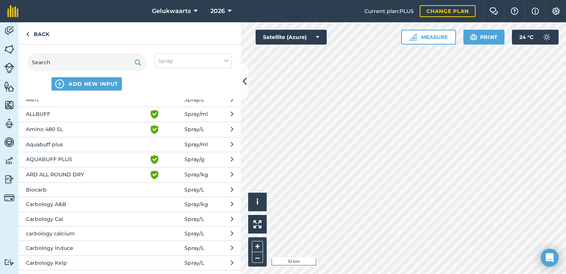
click at [115, 144] on span "Aquabuff plus" at bounding box center [86, 144] width 121 height 8
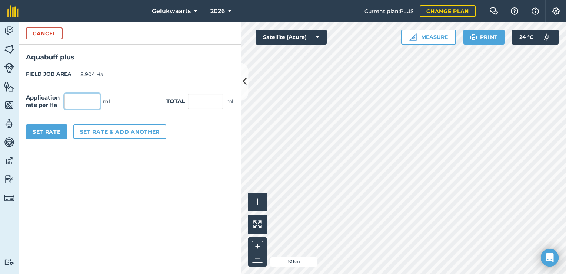
click at [90, 106] on input "text" at bounding box center [82, 101] width 36 height 16
type input "250"
type input "2,226"
click at [38, 132] on button "Set Rate" at bounding box center [47, 131] width 42 height 15
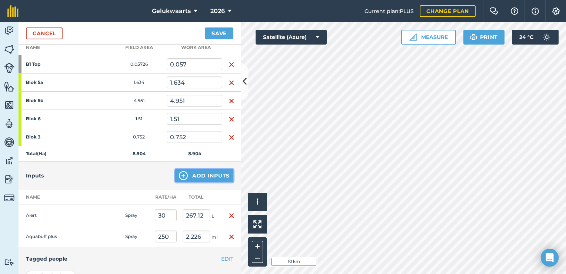
click at [197, 173] on button "Add Inputs" at bounding box center [204, 175] width 58 height 13
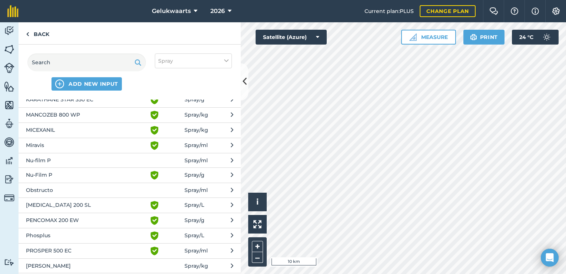
scroll to position [408, 0]
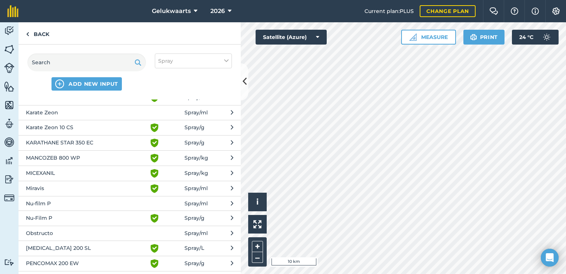
click at [211, 202] on button "Nu-film P Spray / ml" at bounding box center [130, 203] width 222 height 14
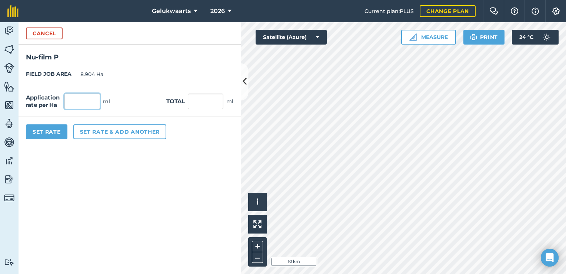
click at [94, 101] on input "text" at bounding box center [82, 101] width 36 height 16
type input "150"
type input "1,335.6"
click at [62, 132] on button "Set Rate" at bounding box center [47, 131] width 42 height 15
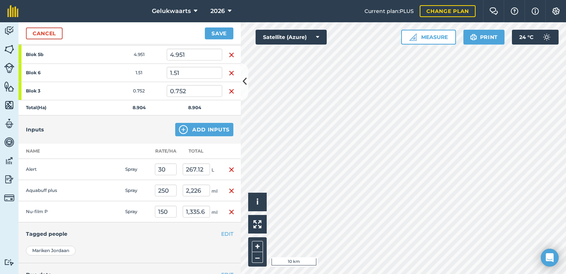
scroll to position [222, 0]
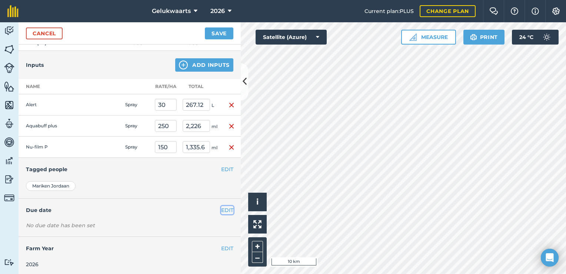
click at [221, 206] on button "EDIT" at bounding box center [227, 210] width 12 height 8
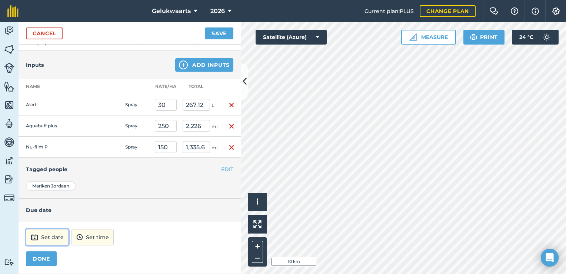
click at [51, 234] on button "Set date" at bounding box center [47, 237] width 43 height 16
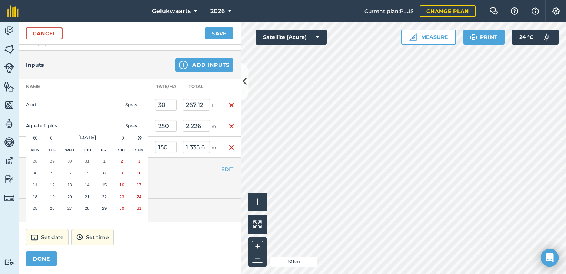
click at [141, 207] on abbr "31" at bounding box center [139, 207] width 5 height 5
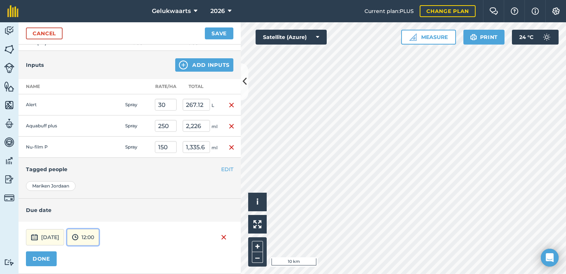
click at [99, 234] on button "12:00" at bounding box center [83, 237] width 32 height 16
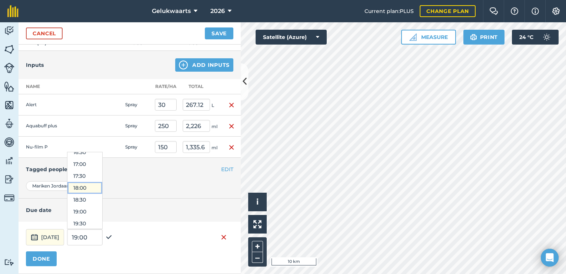
click at [96, 185] on button "18:00" at bounding box center [84, 188] width 35 height 12
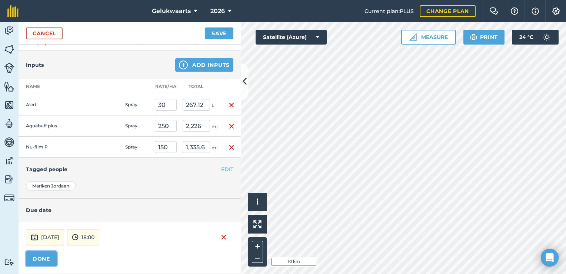
click at [38, 255] on button "DONE" at bounding box center [41, 258] width 31 height 15
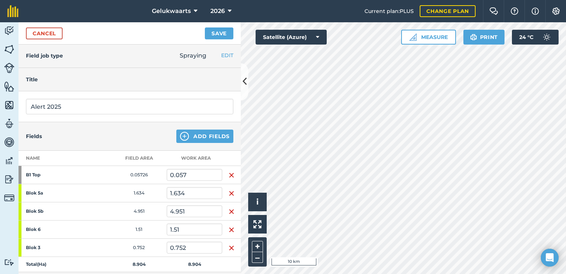
scroll to position [0, 0]
click at [224, 30] on button "Save" at bounding box center [219, 33] width 29 height 12
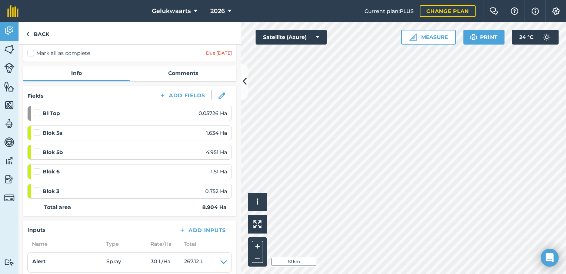
scroll to position [74, 0]
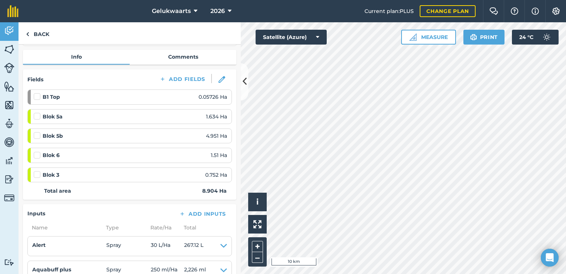
click at [37, 171] on label at bounding box center [38, 171] width 9 height 0
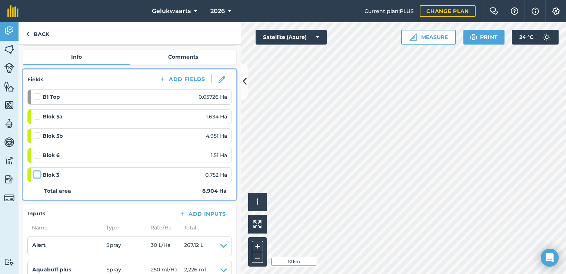
click at [37, 174] on input "checkbox" at bounding box center [36, 173] width 5 height 5
checkbox input "false"
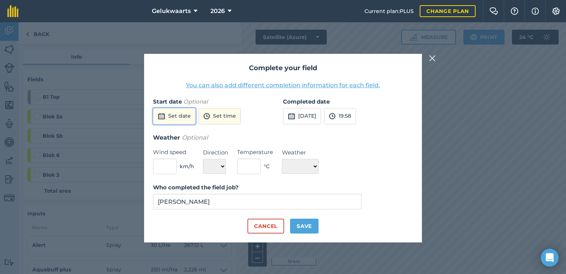
click at [175, 118] on button "Set date" at bounding box center [174, 116] width 43 height 16
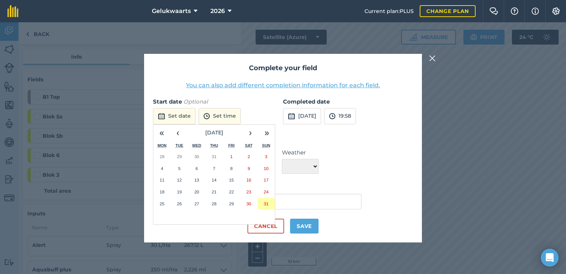
drag, startPoint x: 267, startPoint y: 202, endPoint x: 258, endPoint y: 188, distance: 17.2
click at [267, 202] on abbr "31" at bounding box center [266, 203] width 5 height 5
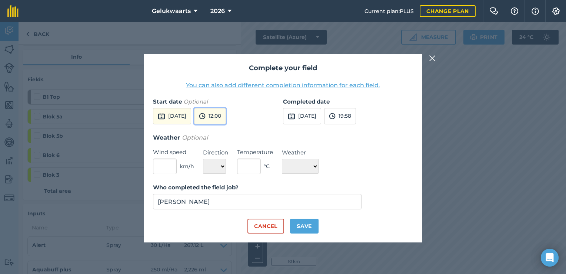
click at [225, 113] on button "12:00" at bounding box center [210, 116] width 32 height 16
drag, startPoint x: 228, startPoint y: 186, endPoint x: 240, endPoint y: 178, distance: 13.9
click at [228, 186] on button "19:00" at bounding box center [212, 184] width 35 height 12
click at [306, 114] on button "[DATE]" at bounding box center [302, 116] width 38 height 16
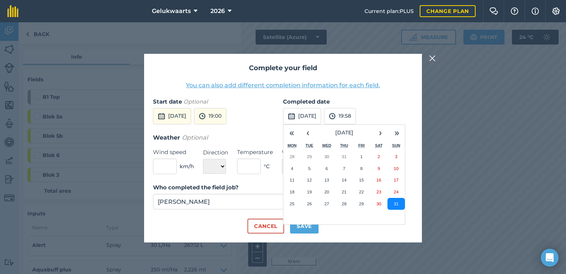
drag, startPoint x: 401, startPoint y: 202, endPoint x: 399, endPoint y: 179, distance: 22.7
click at [400, 202] on button "31" at bounding box center [396, 204] width 17 height 12
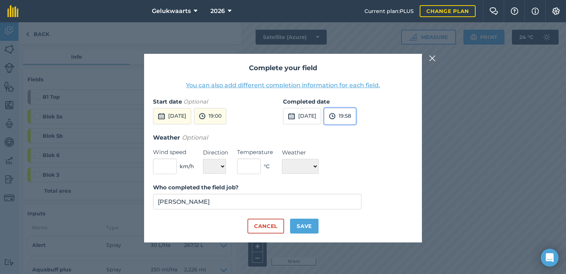
click at [356, 113] on button "19:58" at bounding box center [340, 116] width 32 height 16
click at [359, 164] on button "21:30" at bounding box center [342, 165] width 35 height 12
click at [163, 171] on input "text" at bounding box center [165, 166] width 24 height 16
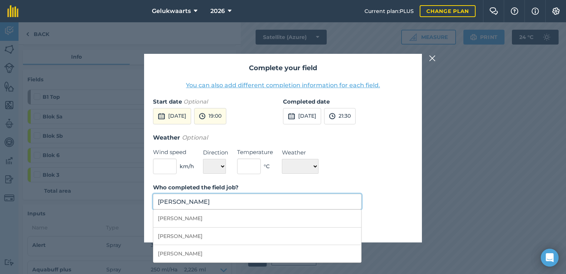
click at [226, 206] on input "[PERSON_NAME]" at bounding box center [257, 201] width 209 height 16
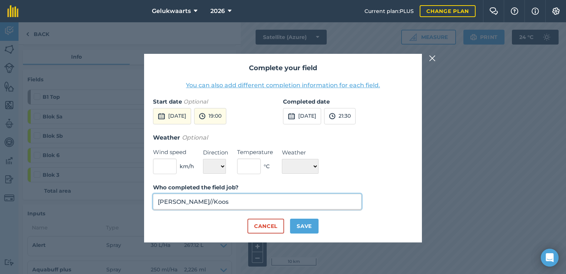
type input "[PERSON_NAME]//Koos"
click at [166, 168] on input "text" at bounding box center [165, 166] width 24 height 16
click at [217, 166] on select "N NE E SE S SW W NW" at bounding box center [214, 166] width 23 height 15
click at [217, 165] on select "N NE E SE S SW W NW" at bounding box center [214, 166] width 23 height 15
click at [244, 164] on input "text" at bounding box center [249, 166] width 24 height 16
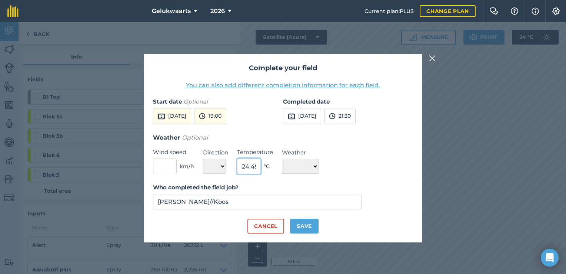
scroll to position [0, 1]
type input "24.49"
click at [302, 169] on select "☀️ Sunny 🌧 Rainy ⛅️ Cloudy 🌨 Snow ❄️ Icy" at bounding box center [300, 166] width 37 height 15
select select "Cloudy"
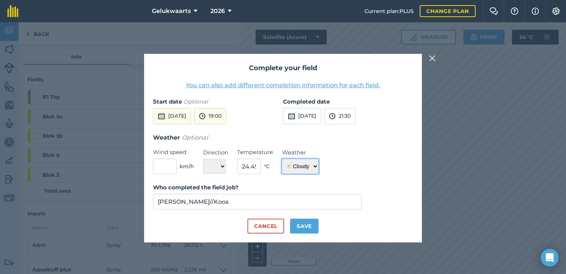
click at [282, 159] on select "☀️ Sunny 🌧 Rainy ⛅️ Cloudy 🌨 Snow ❄️ Icy" at bounding box center [300, 166] width 37 height 15
click at [160, 164] on input "text" at bounding box center [165, 166] width 24 height 16
type input "4"
click at [221, 166] on select "N NE E SE S SW W NW" at bounding box center [214, 166] width 23 height 15
select select "NE"
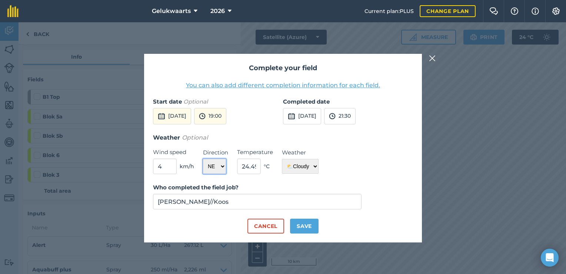
click at [203, 159] on select "N NE E SE S SW W NW" at bounding box center [214, 166] width 23 height 15
click at [165, 165] on input "4" at bounding box center [165, 166] width 24 height 16
type input "14"
click at [295, 220] on button "Save" at bounding box center [304, 225] width 29 height 15
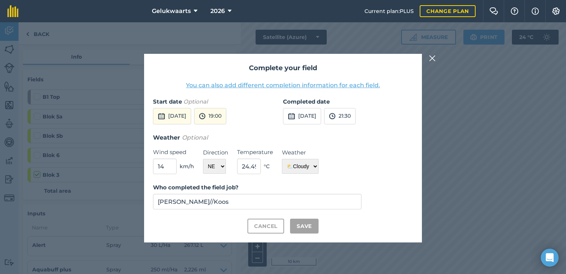
checkbox input "true"
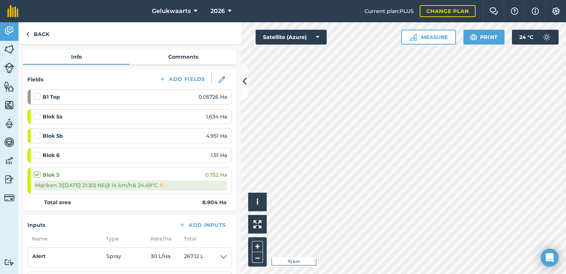
click at [36, 93] on label at bounding box center [38, 93] width 9 height 0
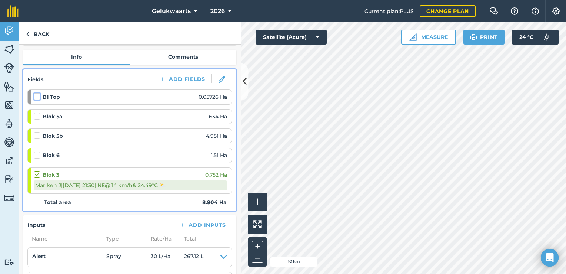
click at [36, 95] on input "checkbox" at bounding box center [36, 95] width 5 height 5
checkbox input "false"
select select "NE"
select select "Cloudy"
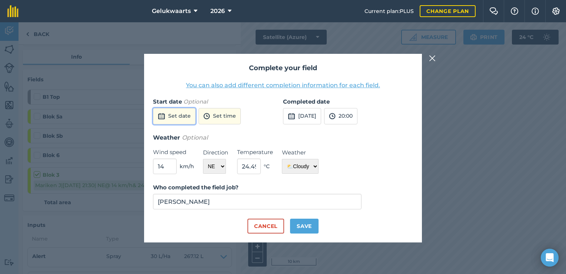
click at [182, 116] on button "Set date" at bounding box center [174, 116] width 43 height 16
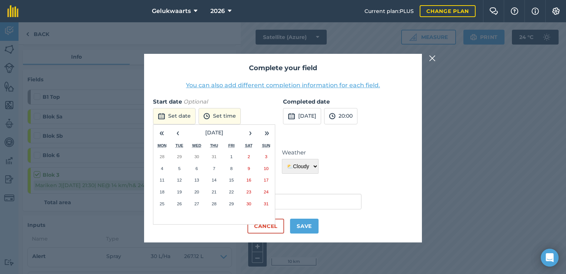
click at [265, 206] on button "31" at bounding box center [266, 204] width 17 height 12
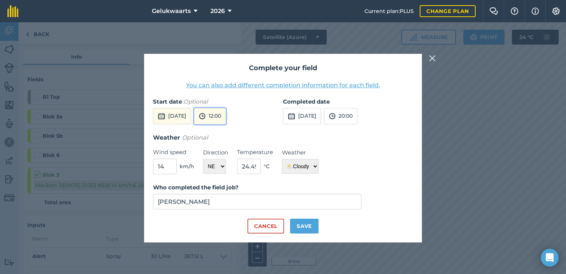
click at [226, 117] on button "12:00" at bounding box center [210, 116] width 32 height 16
click at [222, 150] on button "19:00" at bounding box center [212, 147] width 35 height 12
click at [306, 114] on button "[DATE]" at bounding box center [302, 116] width 38 height 16
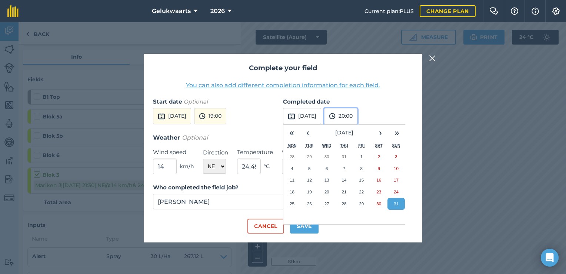
click at [358, 119] on button "20:00" at bounding box center [340, 116] width 33 height 16
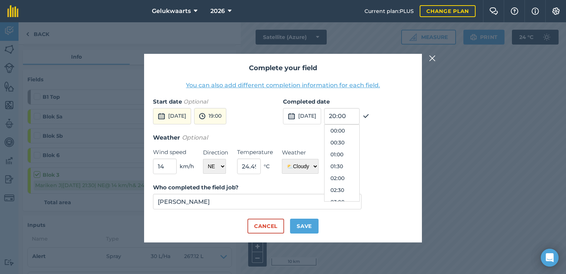
scroll to position [439, 0]
click at [357, 199] on button "21:30" at bounding box center [342, 202] width 35 height 12
click at [308, 229] on button "Save" at bounding box center [304, 225] width 29 height 15
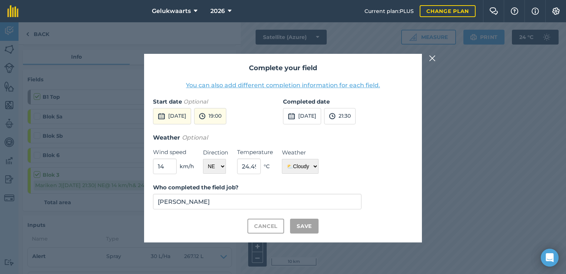
checkbox input "true"
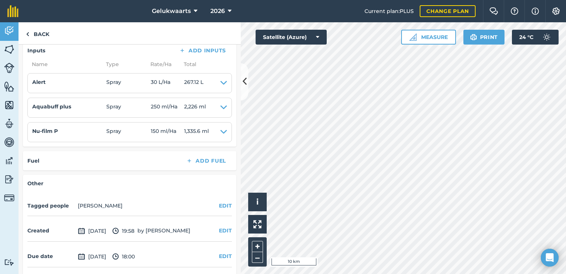
scroll to position [284, 0]
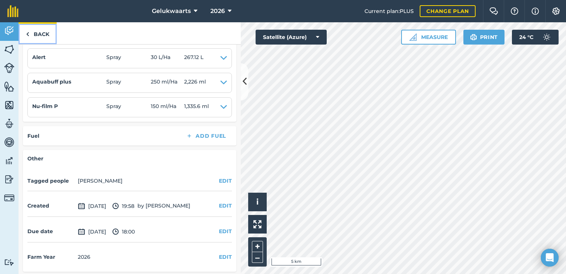
click at [40, 33] on link "Back" at bounding box center [38, 33] width 38 height 22
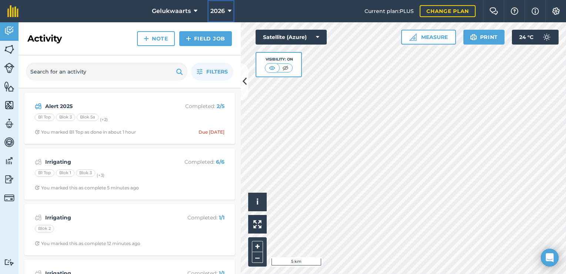
click at [219, 10] on span "2026" at bounding box center [218, 11] width 14 height 9
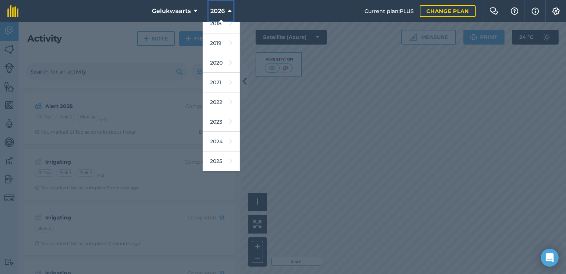
scroll to position [67, 0]
click at [227, 122] on link "2025" at bounding box center [221, 123] width 37 height 20
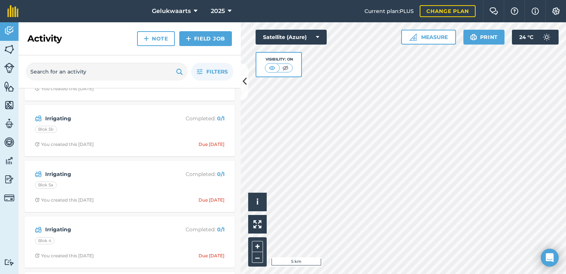
scroll to position [1094, 0]
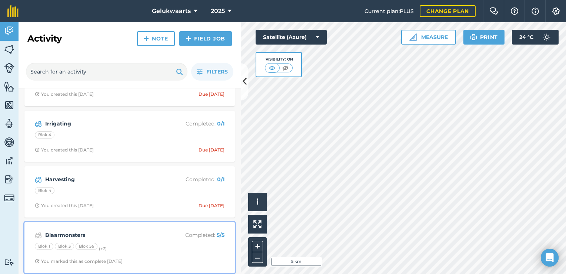
click at [129, 238] on div "Blaarmonsters Completed : 5 / 5 Blok 1 Blok 3 Blok 5a (+ 2 ) You marked this as…" at bounding box center [130, 247] width 202 height 42
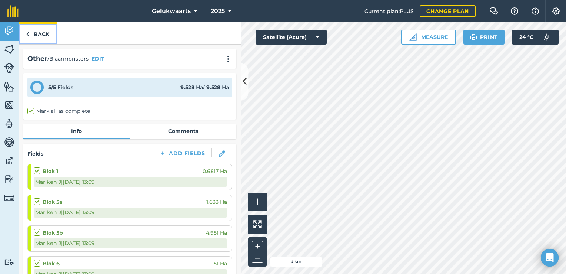
click at [36, 37] on link "Back" at bounding box center [38, 33] width 38 height 22
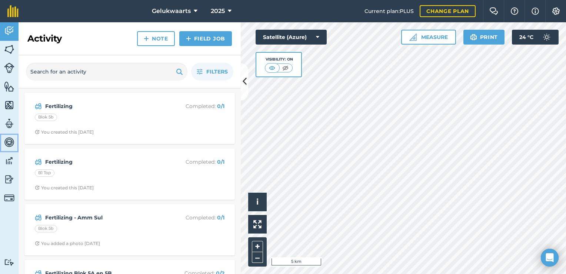
click at [10, 142] on img at bounding box center [9, 141] width 10 height 11
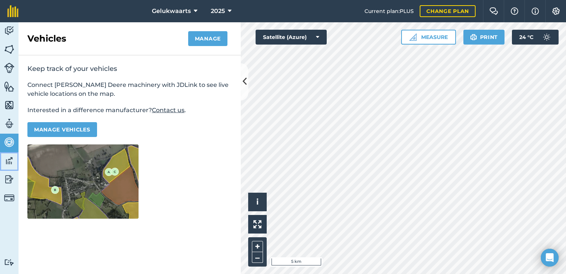
click at [10, 157] on img at bounding box center [9, 160] width 10 height 11
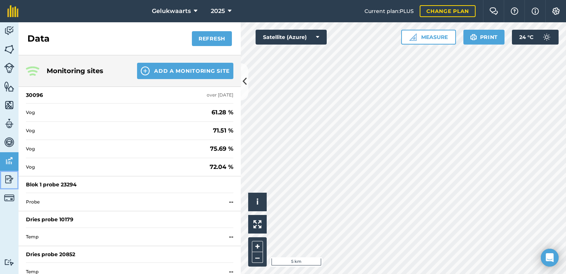
click at [10, 178] on img at bounding box center [9, 178] width 10 height 11
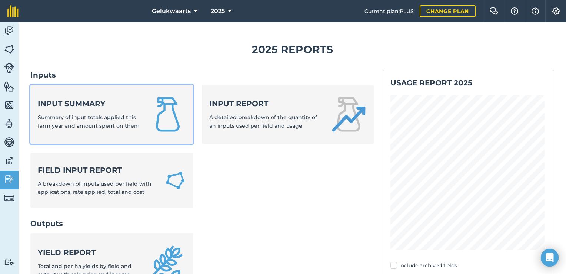
click at [115, 102] on strong "Input summary" at bounding box center [89, 103] width 103 height 10
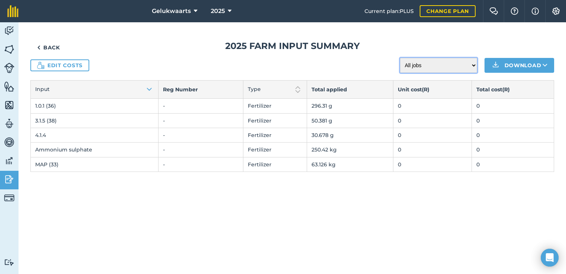
click at [421, 64] on select "All jobs Incomplete jobs Complete jobs" at bounding box center [438, 65] width 77 height 15
drag, startPoint x: 420, startPoint y: 64, endPoint x: 415, endPoint y: 64, distance: 5.2
click at [420, 64] on select "All jobs Incomplete jobs Complete jobs" at bounding box center [438, 65] width 77 height 15
click at [351, 70] on div "Edit costs All jobs Incomplete jobs Complete jobs Download" at bounding box center [292, 65] width 524 height 15
click at [52, 66] on link "Edit costs" at bounding box center [59, 65] width 59 height 12
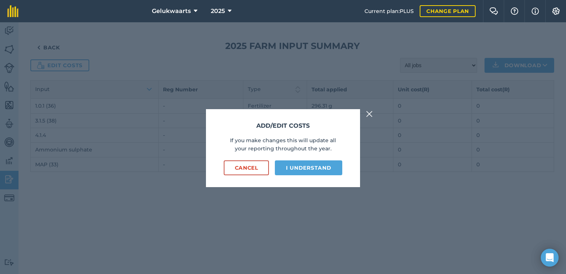
click at [372, 114] on img at bounding box center [369, 113] width 7 height 9
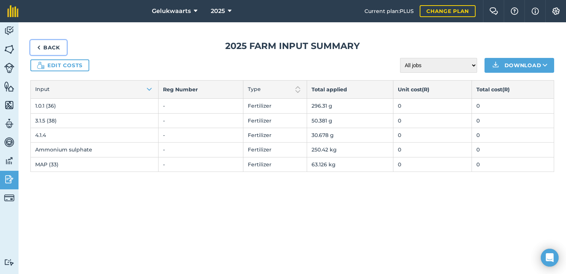
click at [58, 48] on link "Back" at bounding box center [48, 47] width 36 height 15
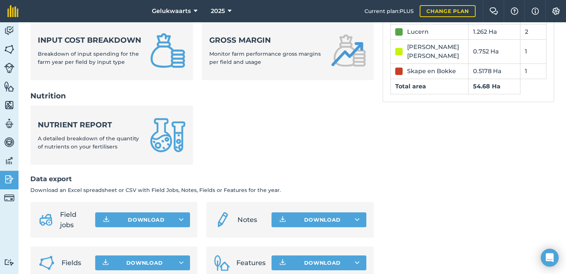
scroll to position [319, 0]
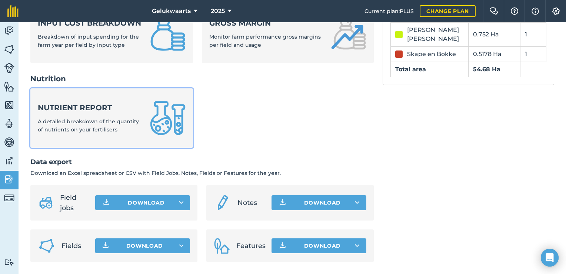
click at [120, 122] on span "A detailed breakdown of the quantity of nutrients on your fertilisers" at bounding box center [88, 125] width 101 height 15
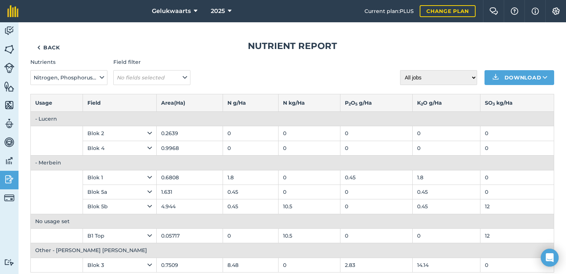
scroll to position [9, 0]
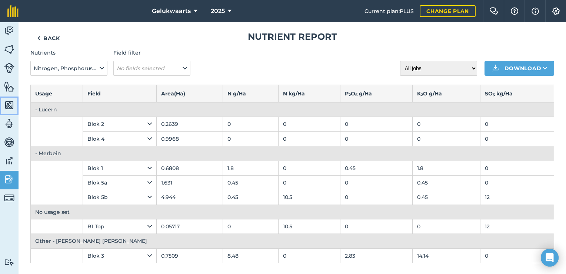
click at [11, 109] on img at bounding box center [9, 104] width 10 height 11
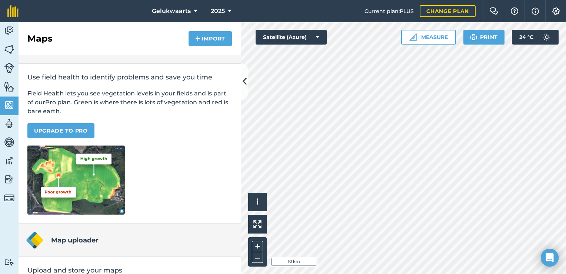
scroll to position [54, 0]
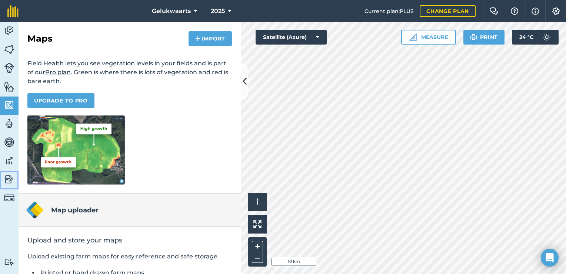
click at [7, 181] on img at bounding box center [9, 178] width 10 height 11
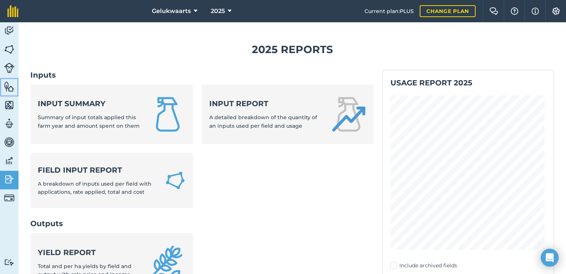
click at [12, 87] on img at bounding box center [9, 86] width 10 height 11
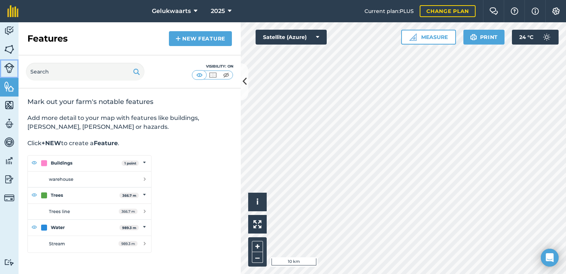
click at [7, 67] on img at bounding box center [9, 68] width 10 height 10
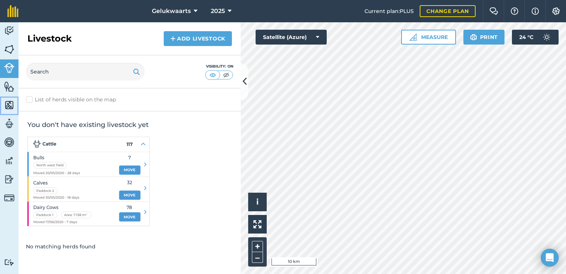
click at [5, 103] on img at bounding box center [9, 104] width 10 height 11
